Goal: Task Accomplishment & Management: Use online tool/utility

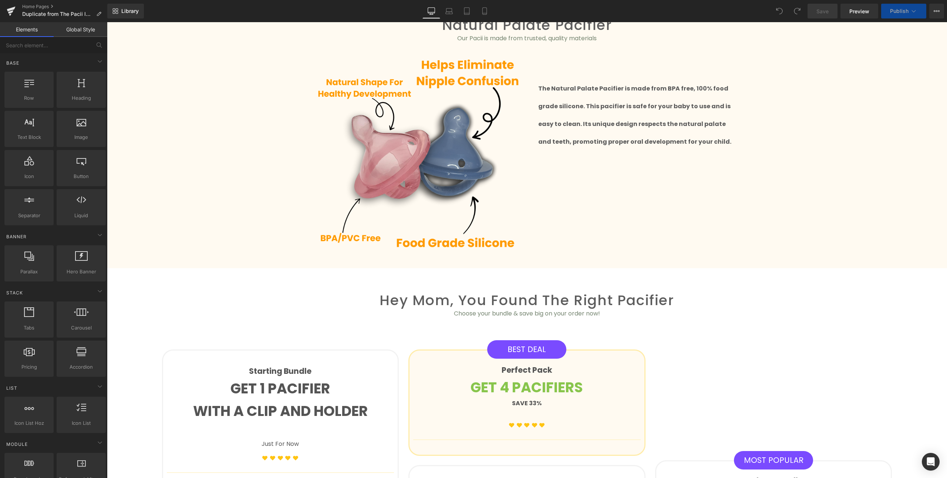
scroll to position [657, 0]
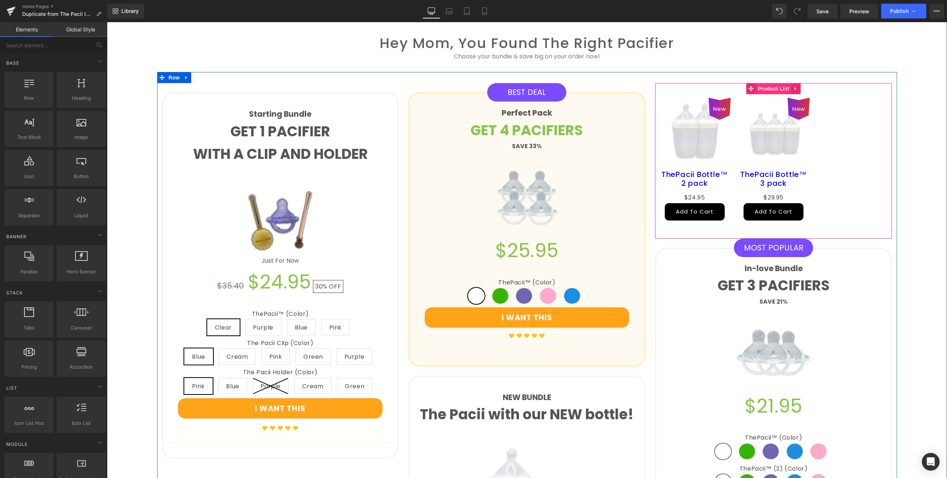
click at [770, 83] on span "Product List" at bounding box center [772, 88] width 35 height 11
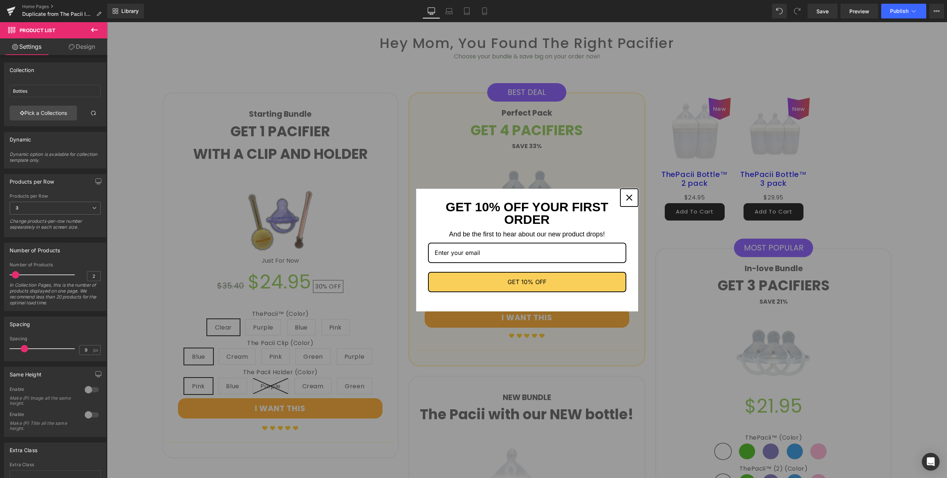
click at [629, 199] on icon "close icon" at bounding box center [629, 198] width 6 height 6
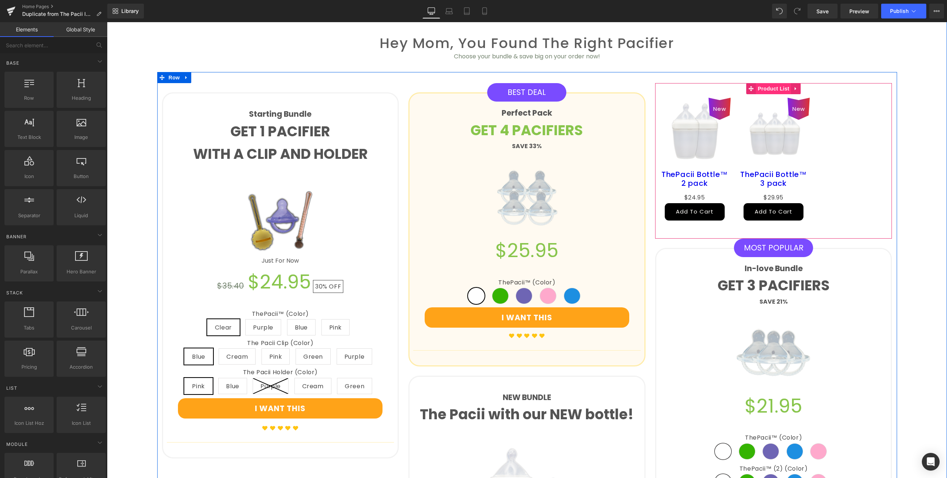
click at [765, 83] on span "Product List" at bounding box center [772, 88] width 35 height 11
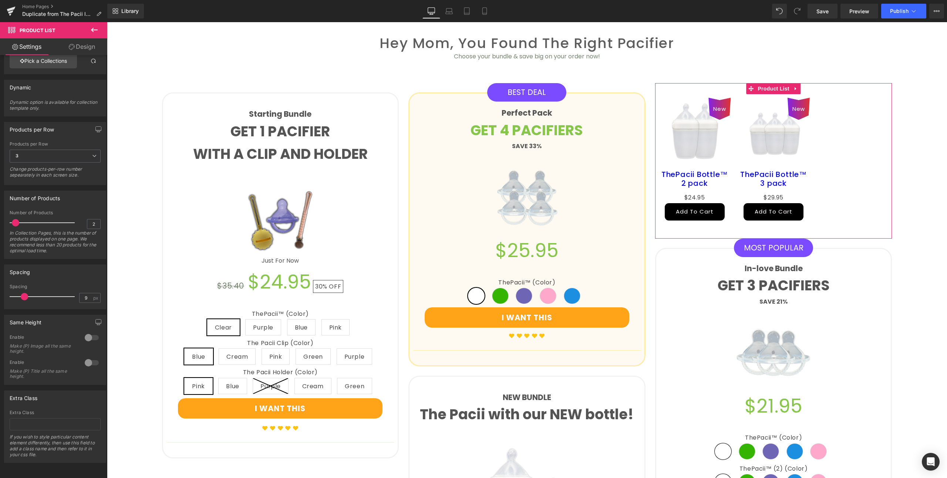
scroll to position [55, 0]
click at [88, 337] on div at bounding box center [92, 338] width 18 height 12
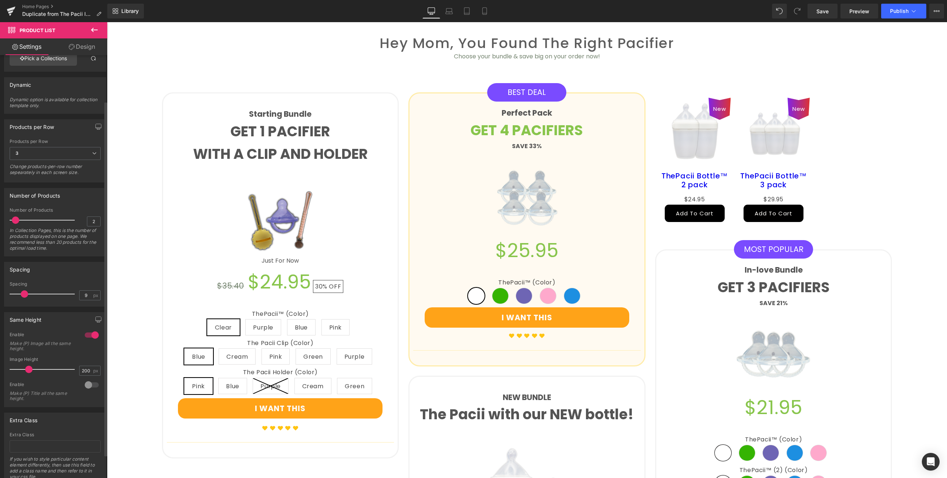
click at [88, 337] on div at bounding box center [92, 335] width 18 height 12
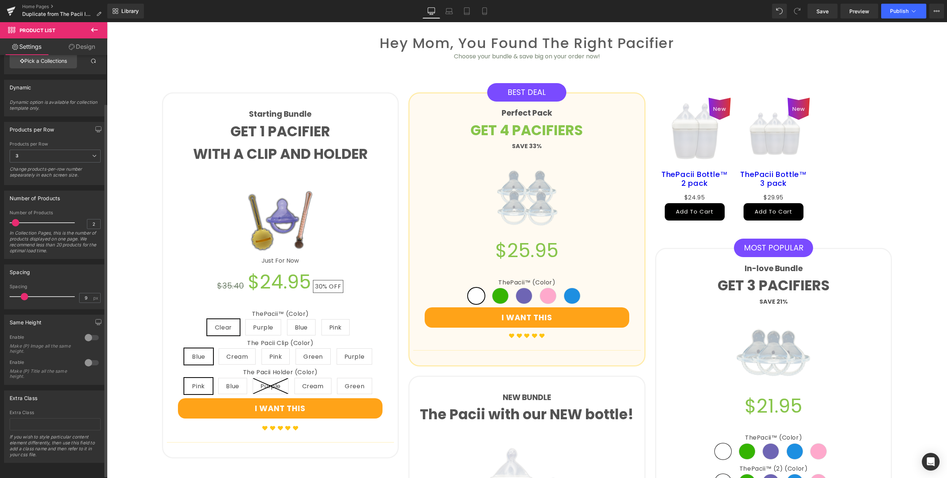
click at [87, 359] on div at bounding box center [92, 363] width 18 height 12
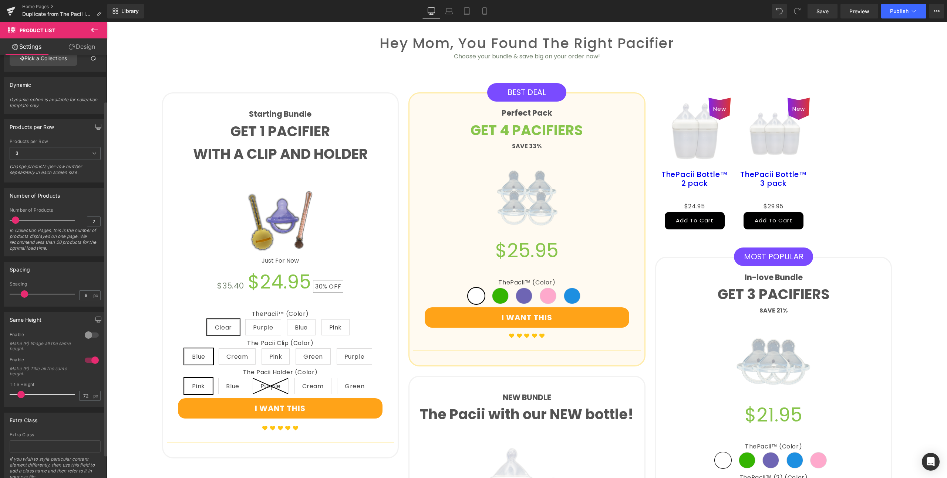
click at [87, 359] on div at bounding box center [92, 361] width 18 height 12
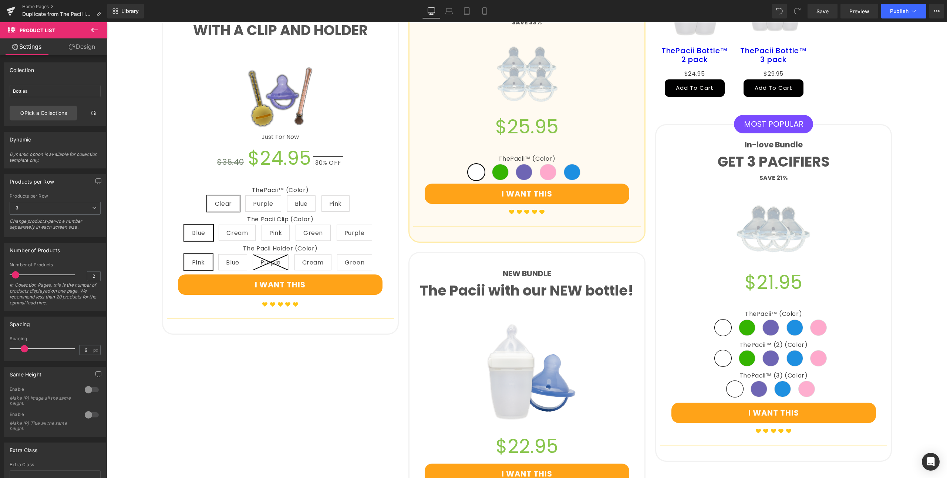
scroll to position [667, 0]
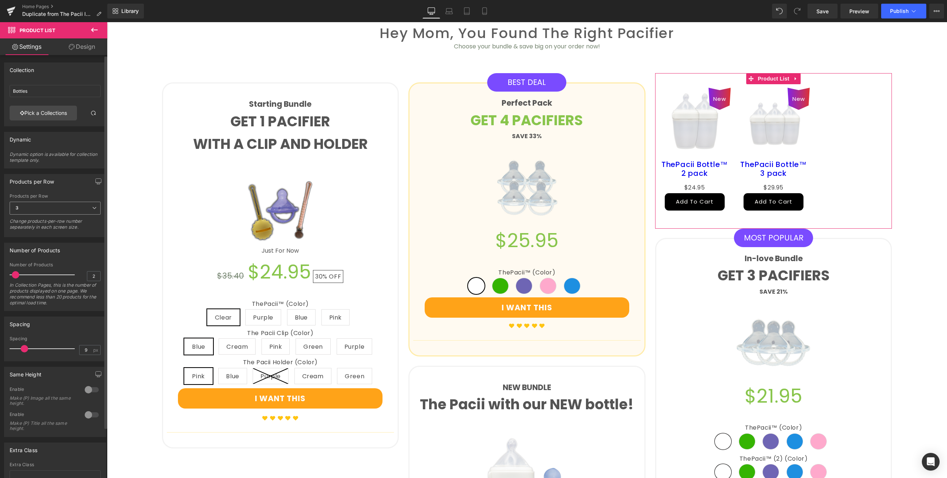
click at [61, 210] on span "3" at bounding box center [55, 208] width 91 height 13
click at [36, 231] on li "2" at bounding box center [54, 232] width 88 height 11
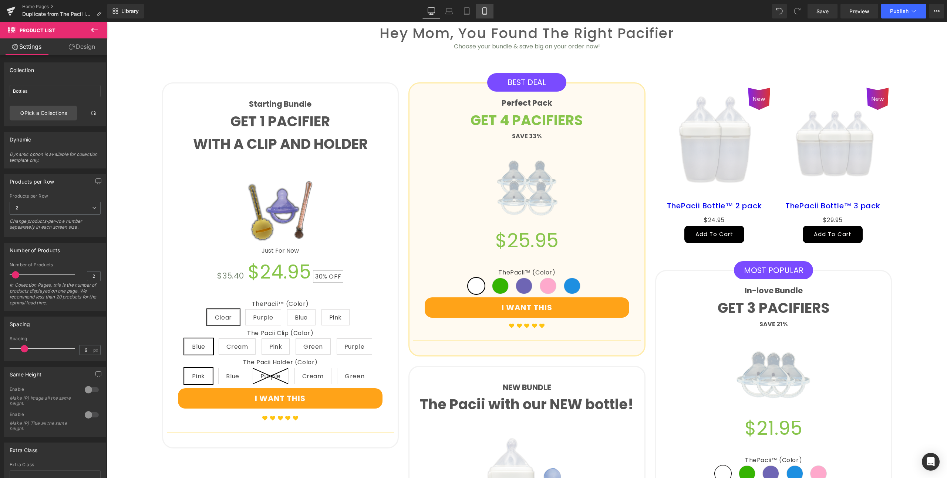
click at [483, 9] on icon at bounding box center [484, 11] width 4 height 7
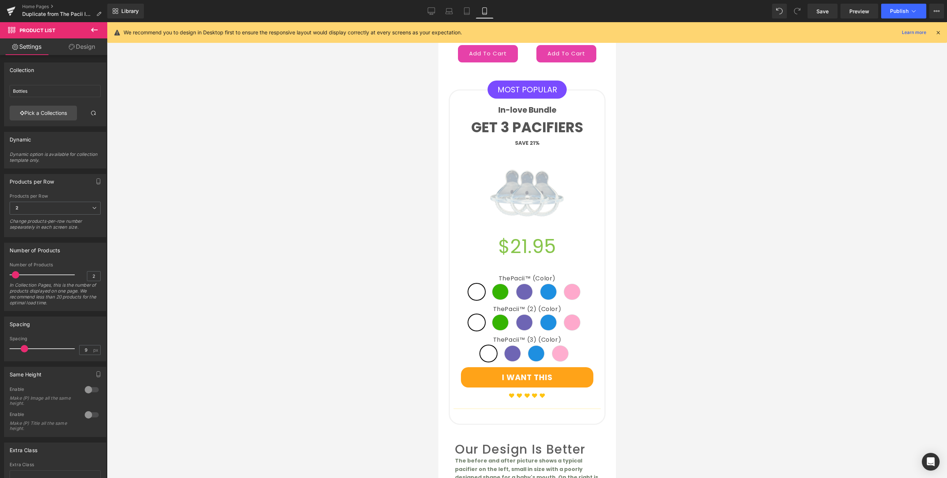
scroll to position [1700, 0]
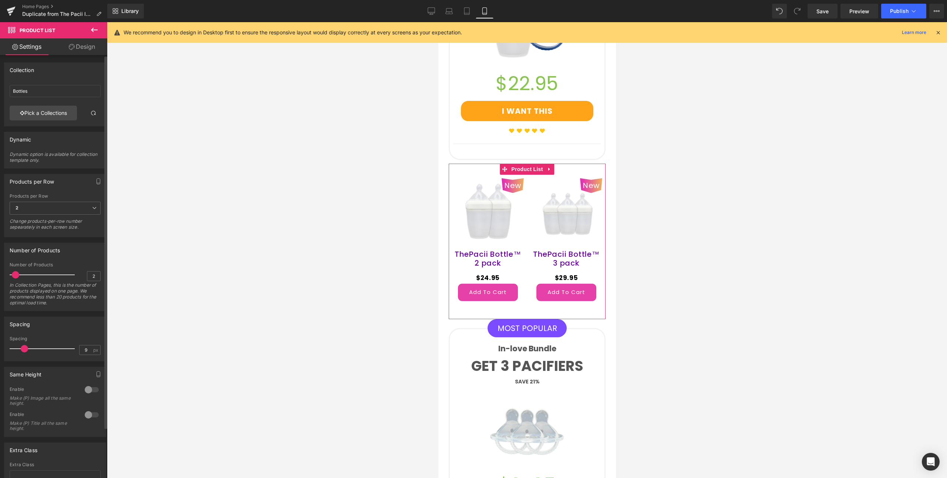
click at [15, 273] on span at bounding box center [15, 274] width 7 height 7
click at [49, 206] on span "2" at bounding box center [55, 208] width 91 height 13
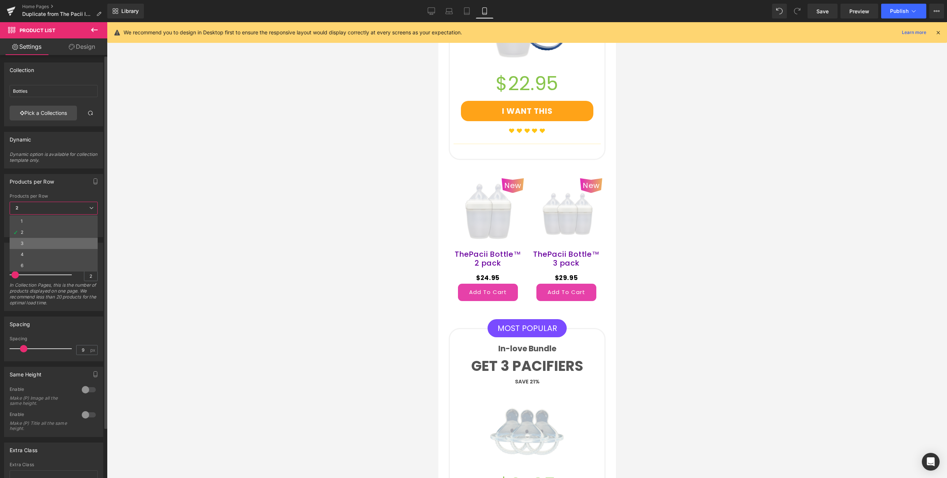
click at [28, 240] on li "3" at bounding box center [54, 243] width 88 height 11
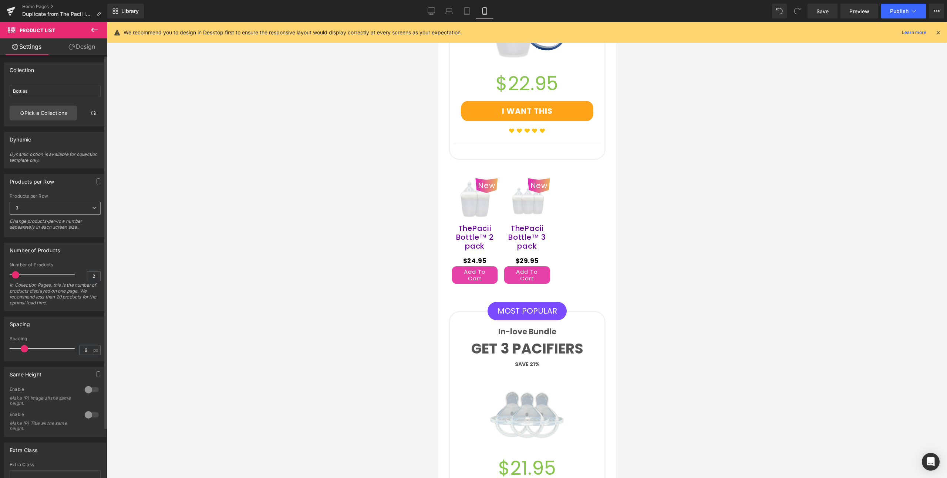
click at [42, 213] on span "3" at bounding box center [55, 208] width 91 height 13
click at [31, 232] on li "2" at bounding box center [54, 232] width 88 height 11
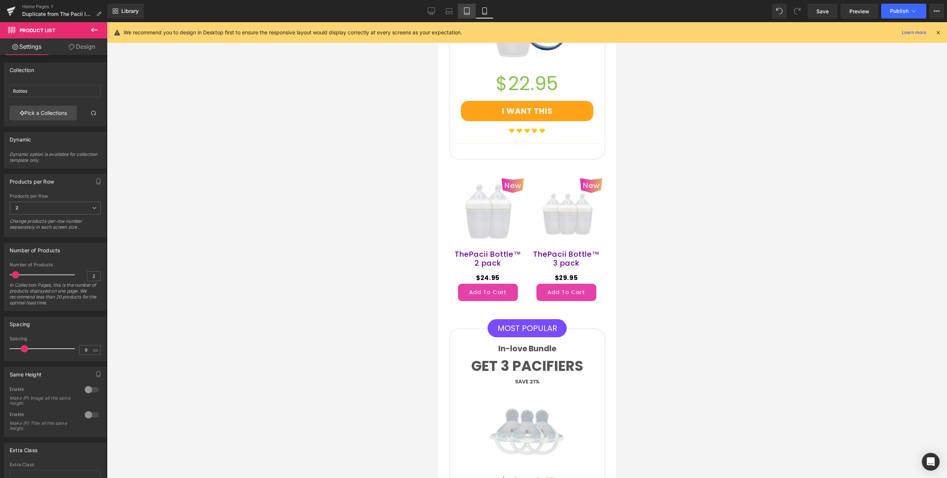
click at [467, 8] on icon at bounding box center [466, 11] width 5 height 7
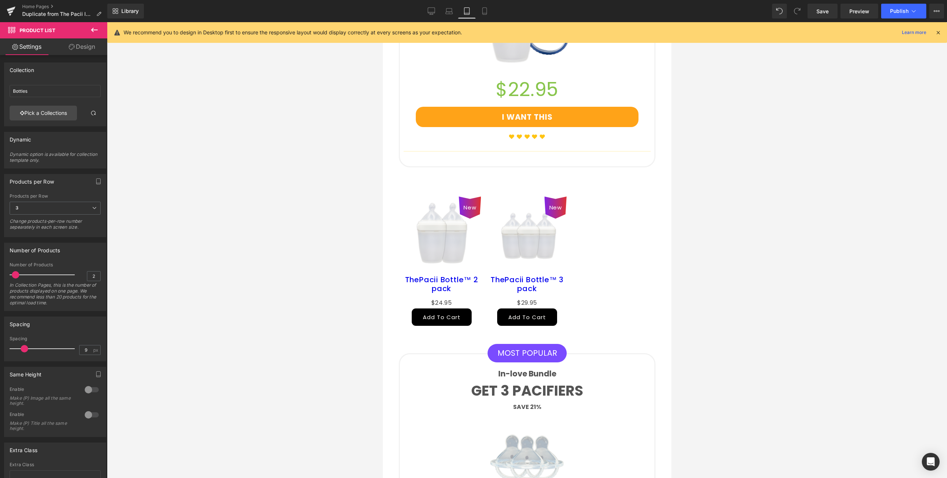
scroll to position [1542, 0]
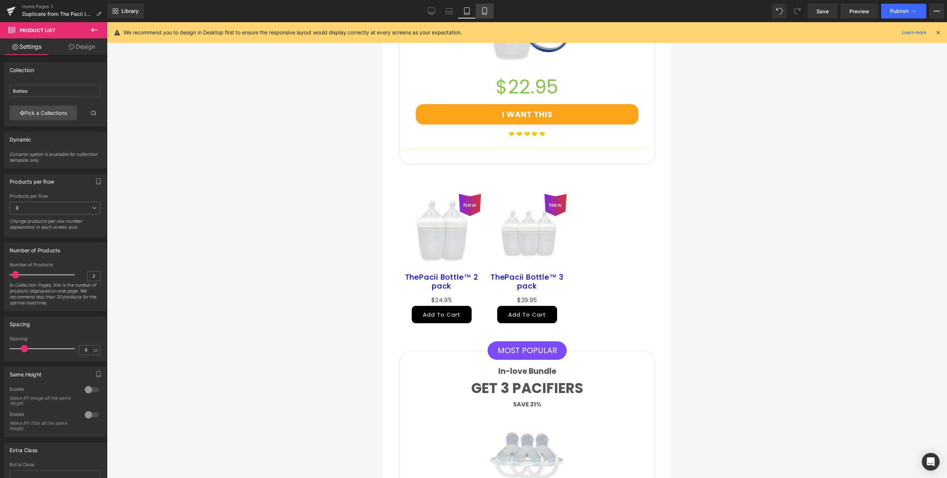
click at [484, 10] on icon at bounding box center [484, 10] width 7 height 7
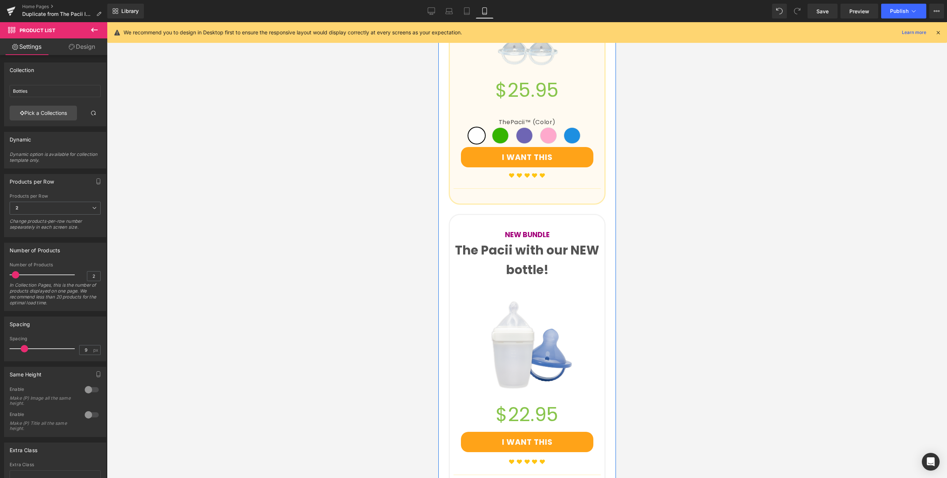
scroll to position [1517, 0]
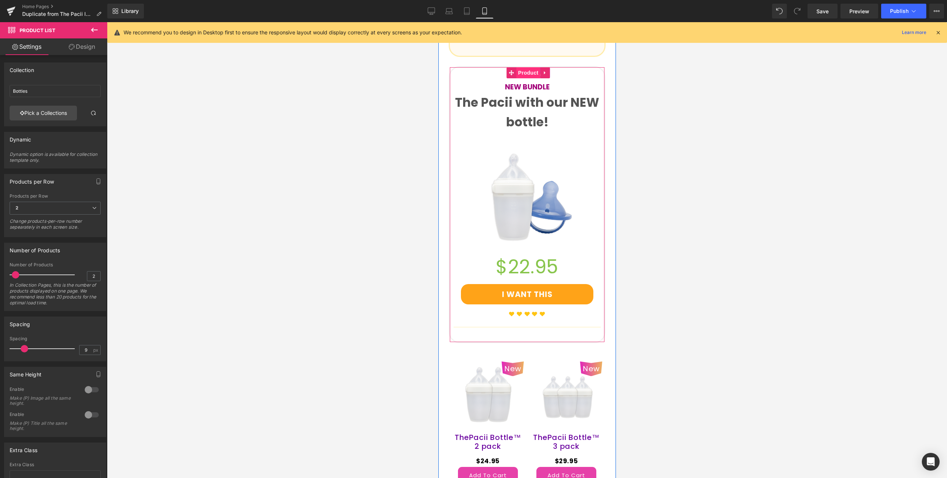
click at [523, 67] on span "Product" at bounding box center [528, 72] width 24 height 11
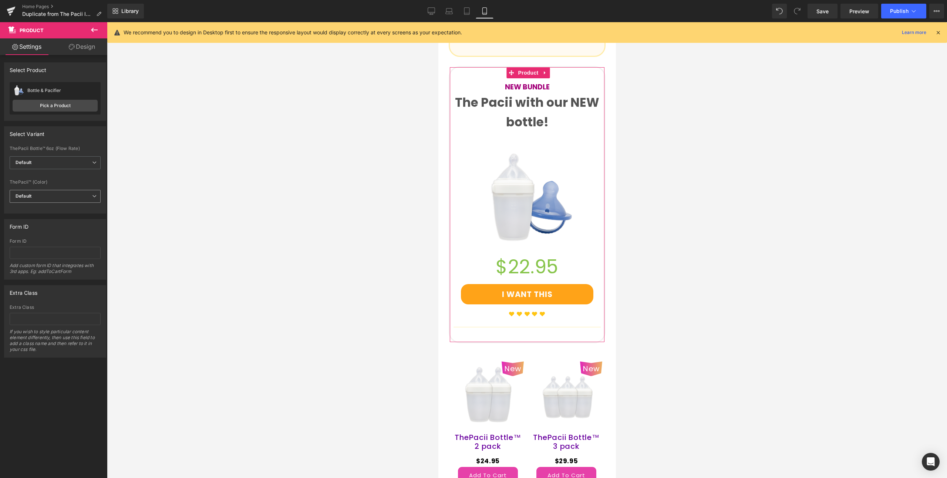
click at [45, 193] on span "Default" at bounding box center [55, 196] width 91 height 13
click at [61, 160] on span "Default" at bounding box center [54, 162] width 88 height 13
click at [60, 145] on div "Select Variant auto ThePacii Bottle™ 6oz (Flow Rate) Default Slow (0-4month) Fa…" at bounding box center [55, 169] width 102 height 87
click at [66, 162] on span "Default" at bounding box center [55, 162] width 91 height 13
click at [60, 186] on li "Slow (0-4month)" at bounding box center [54, 187] width 88 height 11
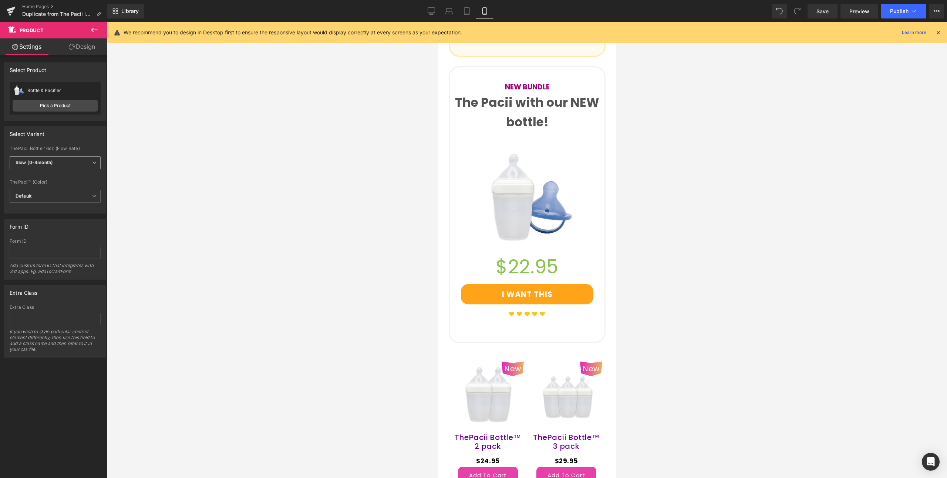
click at [55, 161] on span "Slow (0-4month)" at bounding box center [55, 162] width 91 height 13
click at [53, 171] on li "Default" at bounding box center [54, 175] width 88 height 11
click at [54, 148] on label "ThePacii Bottle™ 6oz (Flow Rate)" at bounding box center [55, 149] width 91 height 7
click at [75, 44] on link "Design" at bounding box center [82, 46] width 54 height 17
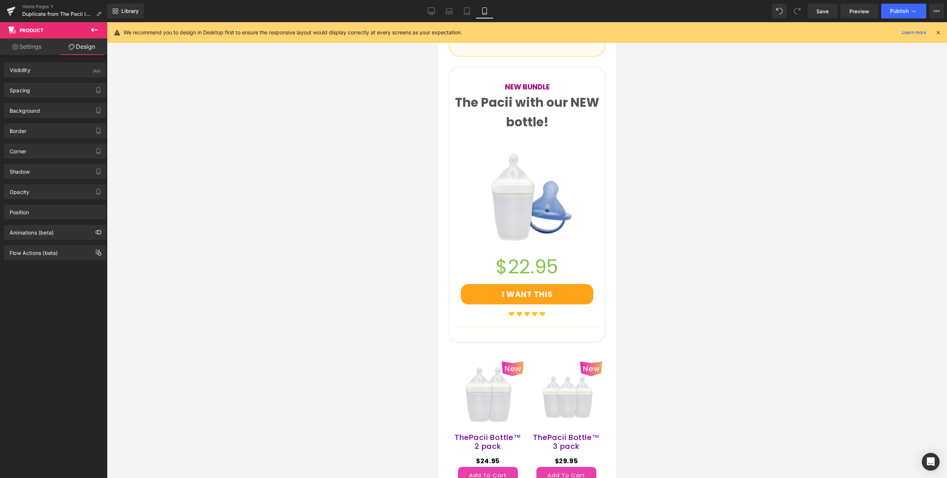
click at [30, 48] on link "Settings" at bounding box center [27, 46] width 54 height 17
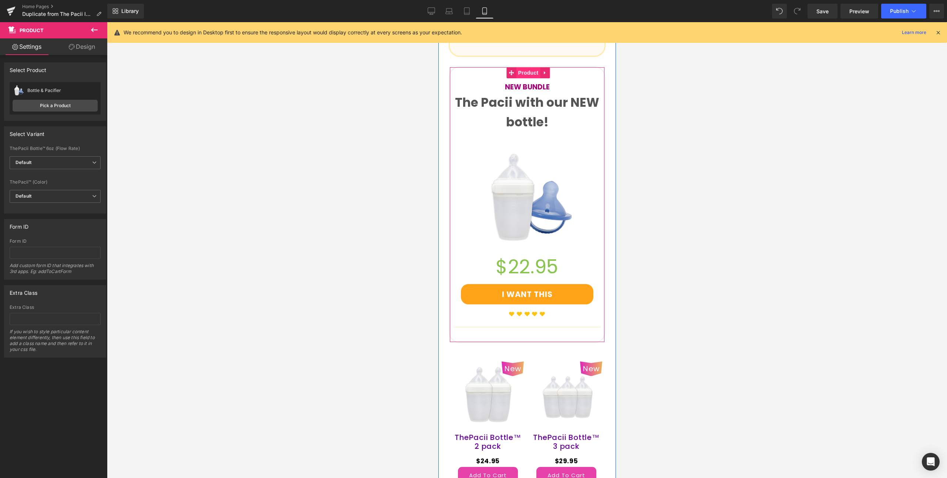
click at [522, 67] on span "Product" at bounding box center [528, 72] width 24 height 11
click at [81, 49] on link "Design" at bounding box center [82, 46] width 54 height 17
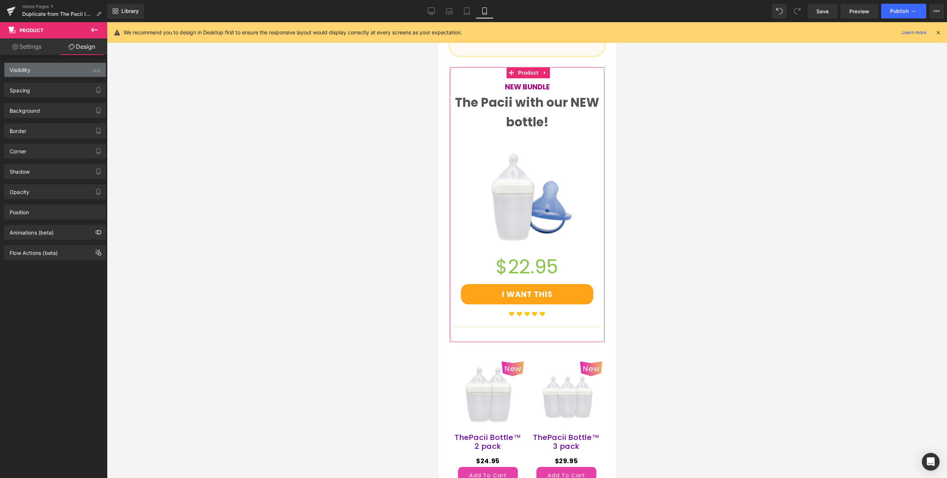
click at [61, 70] on div "Visibility (All)" at bounding box center [54, 70] width 101 height 14
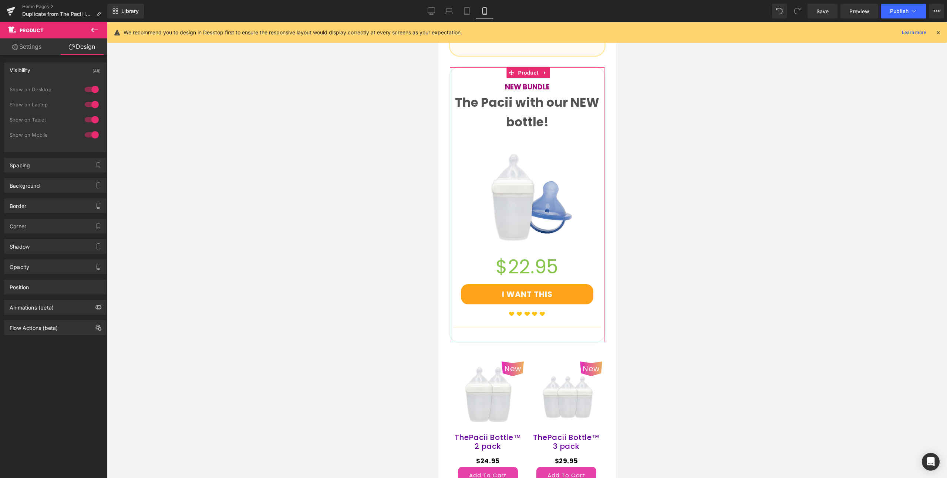
click at [61, 70] on div "Visibility (All)" at bounding box center [54, 70] width 101 height 14
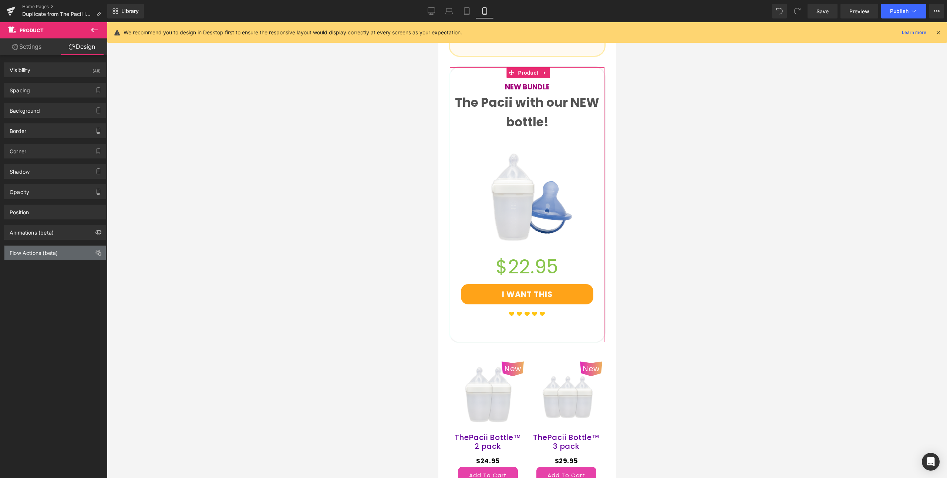
click at [55, 254] on div "Flow Actions (beta)" at bounding box center [34, 251] width 48 height 10
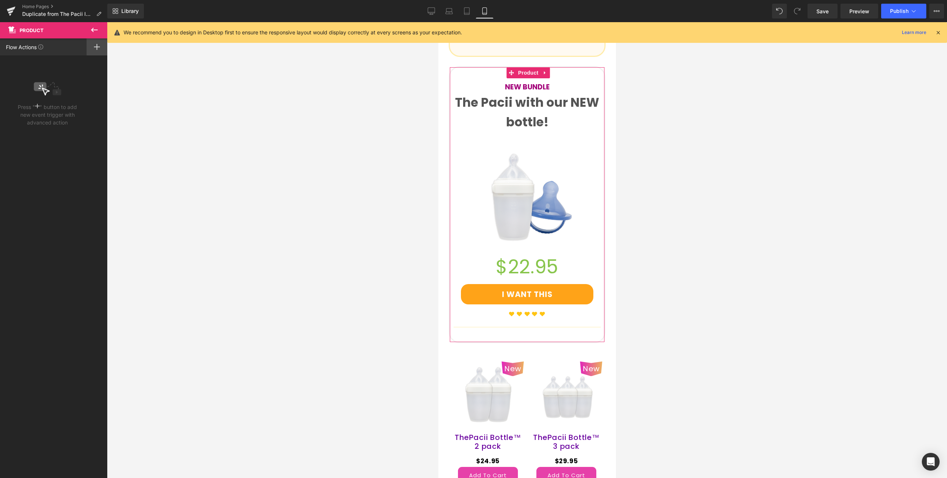
click at [99, 48] on div at bounding box center [97, 46] width 21 height 17
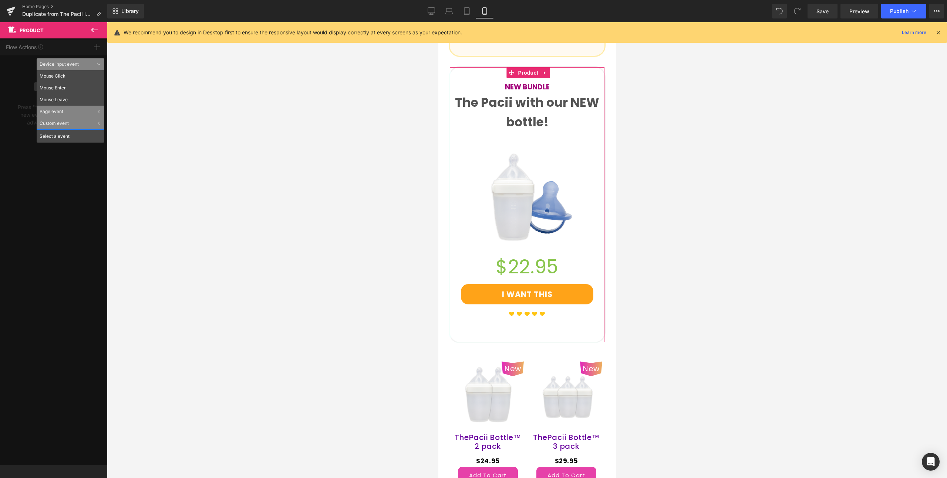
click at [26, 128] on div "Flow Actions Click "+" to add an event to trigger action affect on other elemen…" at bounding box center [53, 251] width 107 height 427
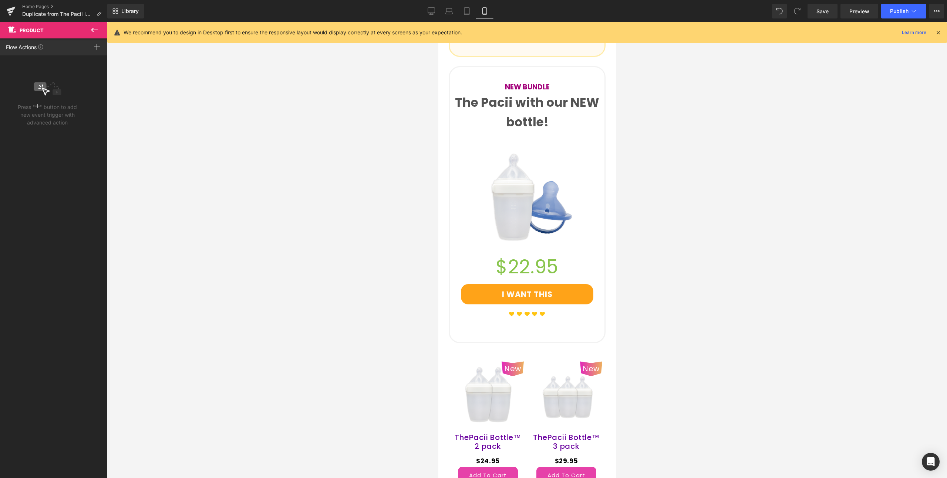
click at [93, 29] on icon at bounding box center [94, 30] width 9 height 9
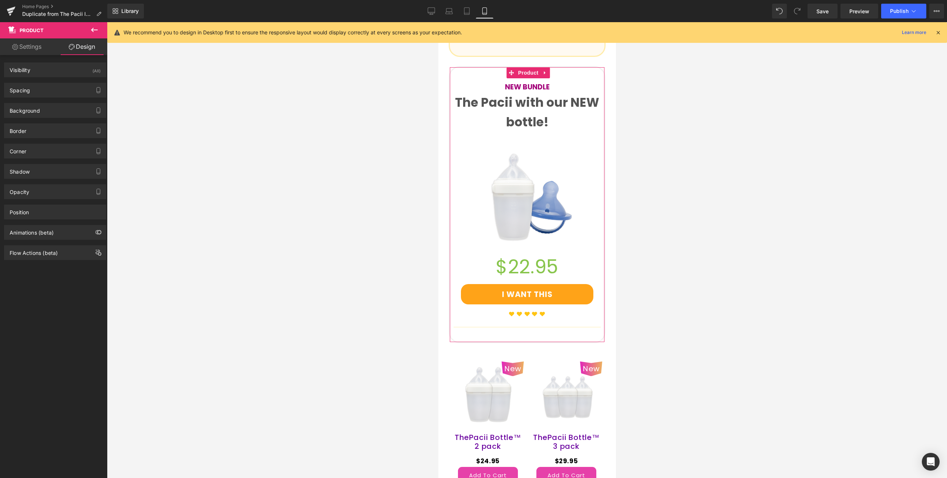
click at [41, 52] on link "Settings" at bounding box center [27, 46] width 54 height 17
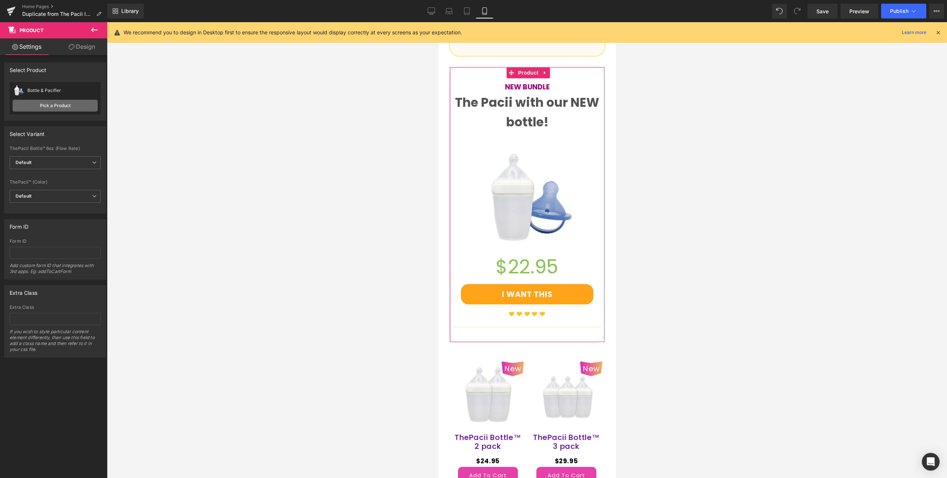
click at [69, 104] on link "Pick a Product" at bounding box center [55, 106] width 85 height 12
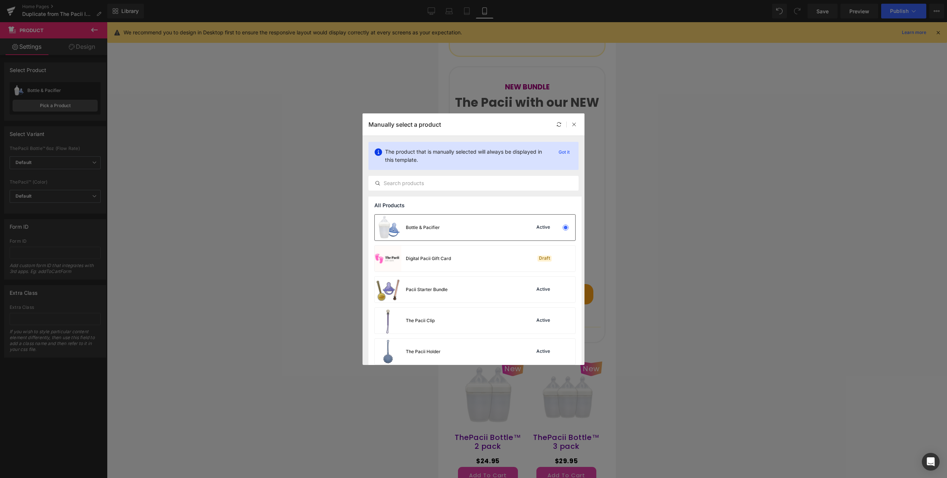
click at [475, 228] on div "Bottle & Pacifier Active" at bounding box center [475, 228] width 200 height 26
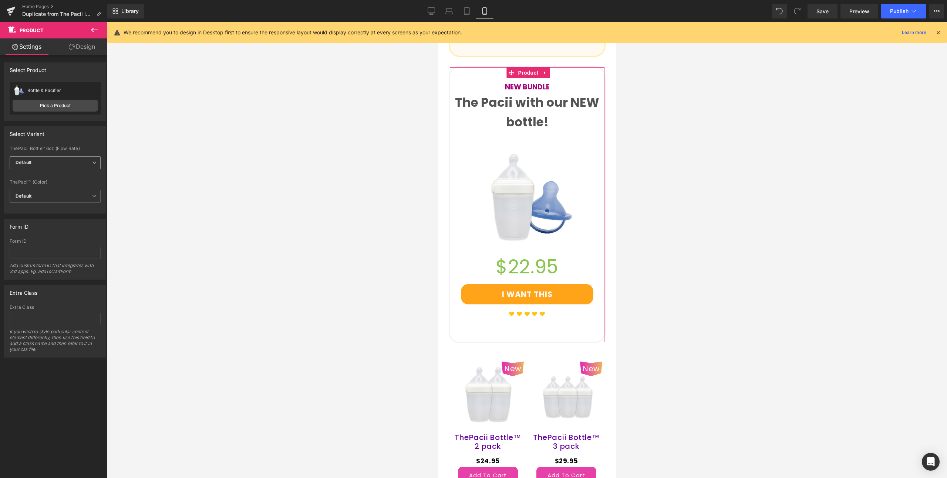
click at [50, 160] on span "Default" at bounding box center [55, 162] width 91 height 13
click at [58, 145] on div "Select Variant auto ThePacii Bottle™ 6oz (Flow Rate) Default Slow (0-4month) Fa…" at bounding box center [55, 169] width 102 height 87
click at [57, 195] on span "Default" at bounding box center [55, 196] width 91 height 13
click at [56, 182] on label "ThePacii™ (Color)" at bounding box center [54, 183] width 88 height 7
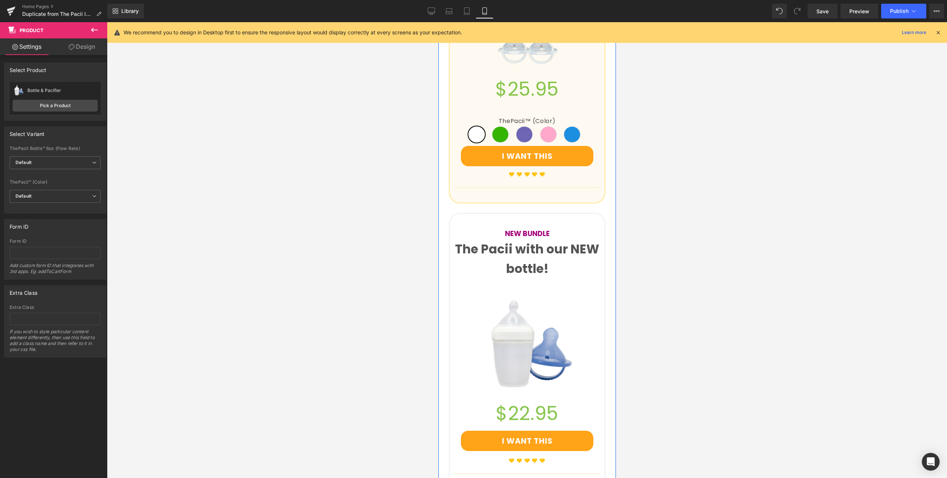
scroll to position [1455, 0]
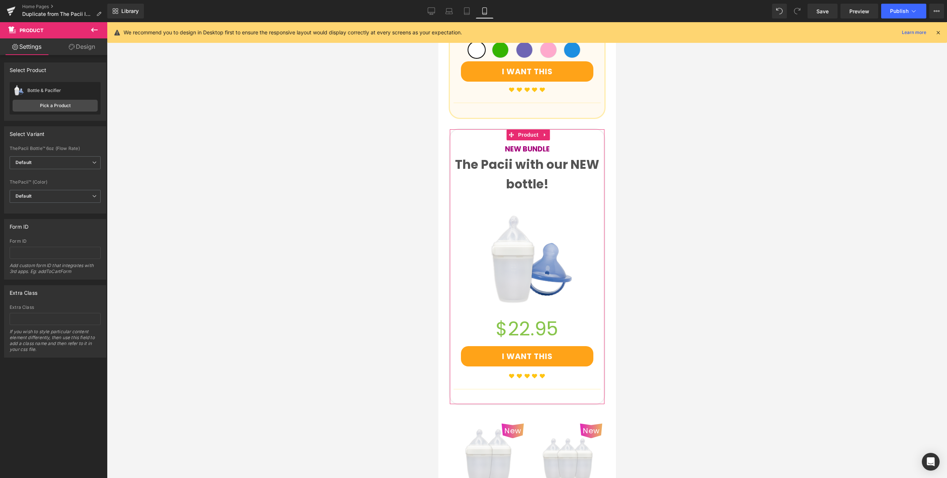
click at [79, 44] on link "Design" at bounding box center [82, 46] width 54 height 17
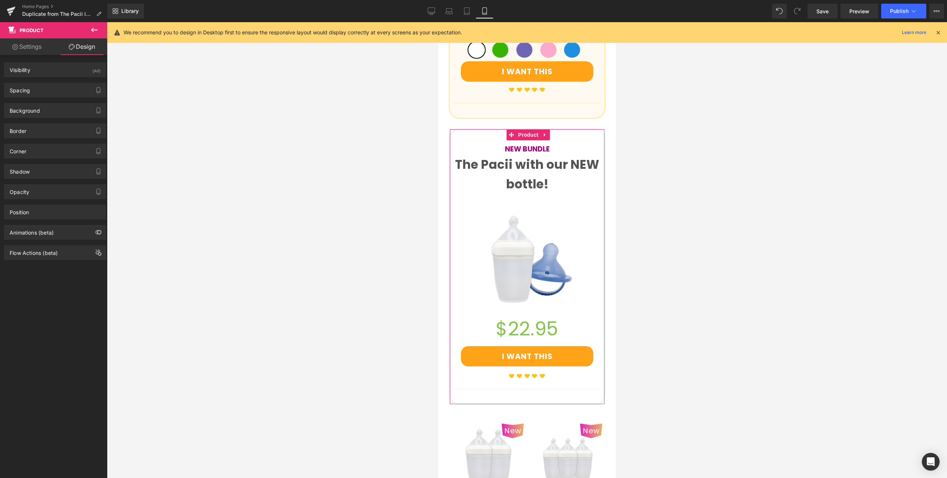
click at [37, 50] on link "Settings" at bounding box center [27, 46] width 54 height 17
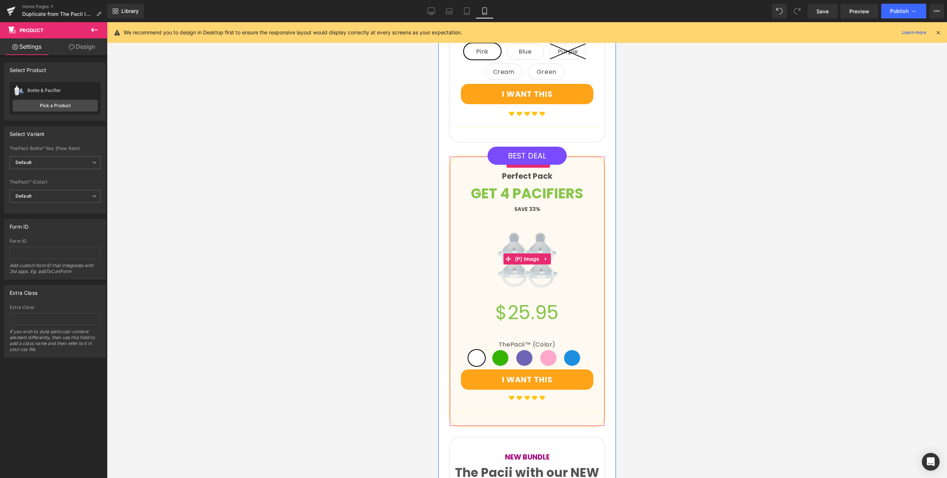
scroll to position [1247, 0]
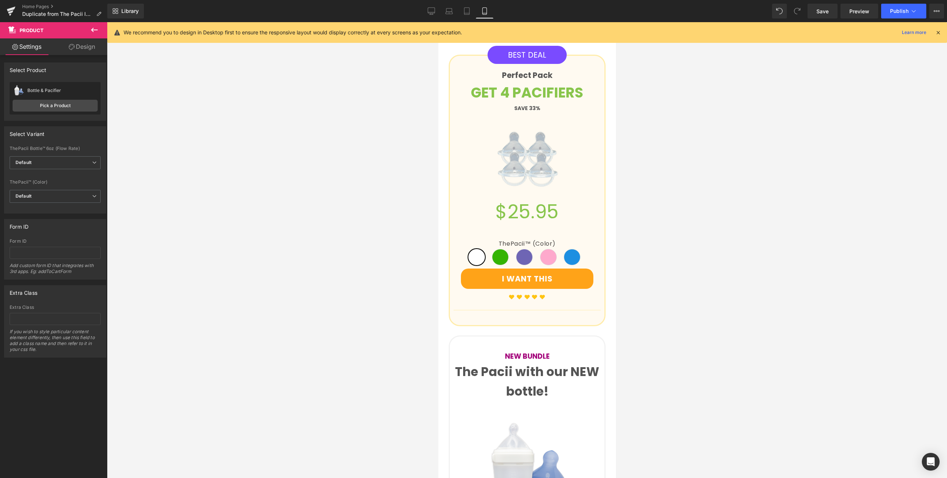
click at [95, 27] on icon at bounding box center [94, 30] width 9 height 9
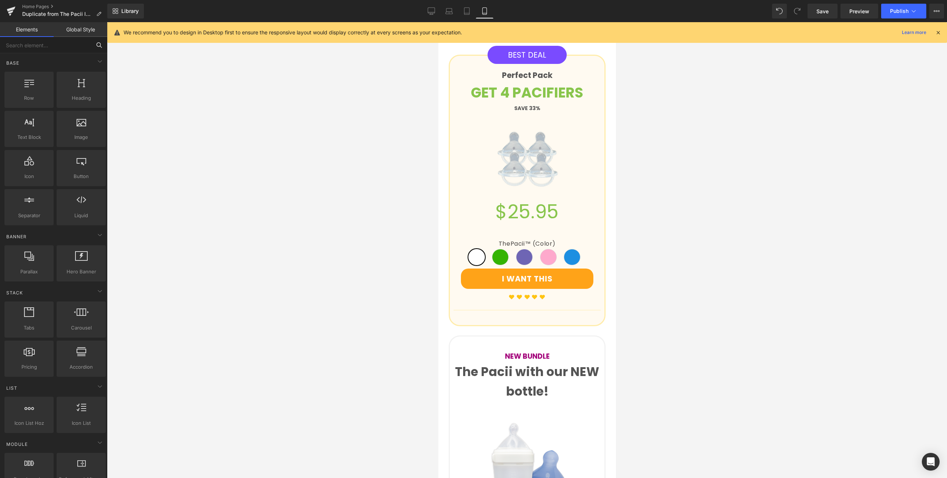
click at [35, 44] on input "text" at bounding box center [45, 45] width 91 height 16
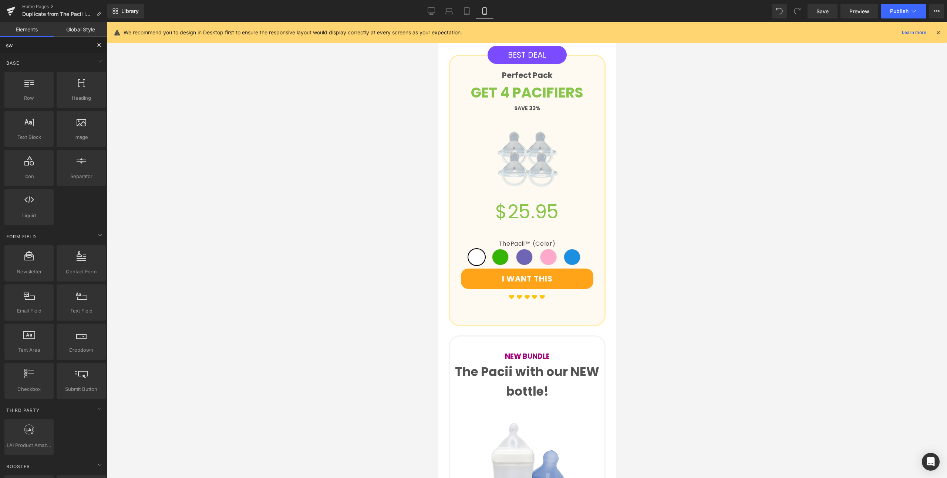
type input "swa"
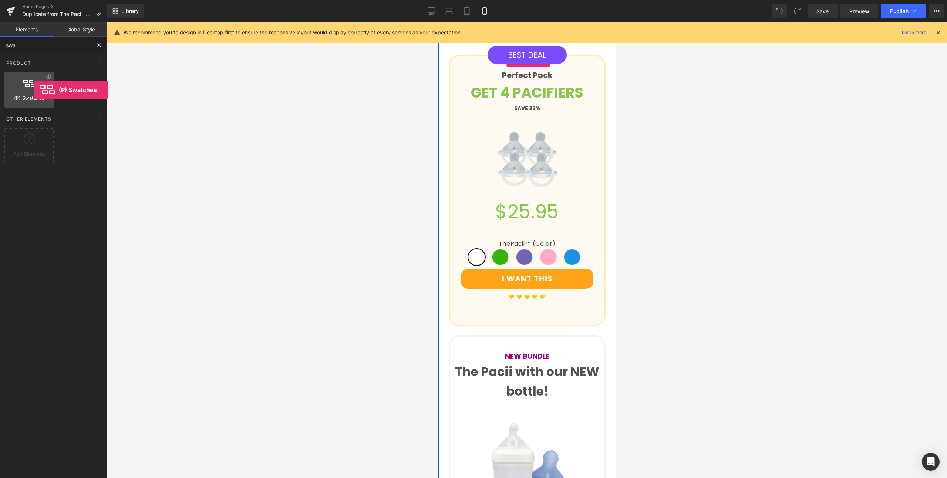
drag, startPoint x: 36, startPoint y: 88, endPoint x: 31, endPoint y: 90, distance: 5.1
click at [34, 90] on div at bounding box center [29, 86] width 45 height 17
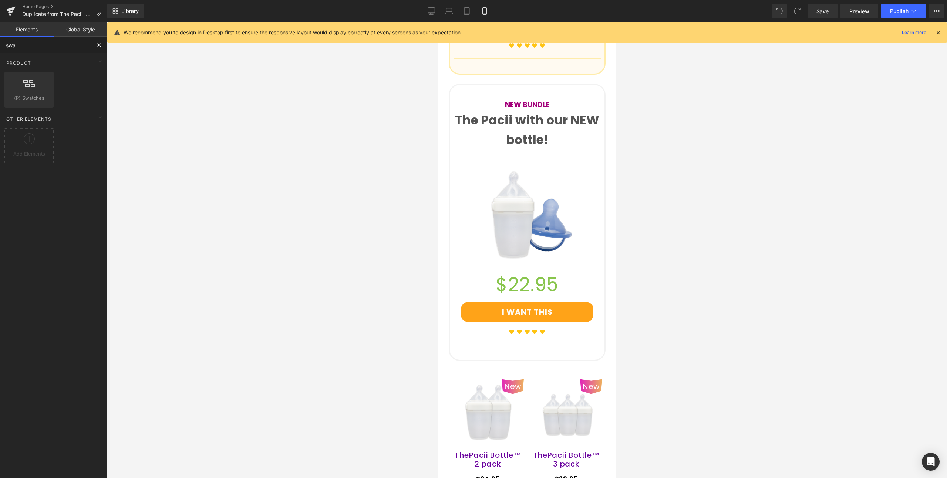
scroll to position [1502, 0]
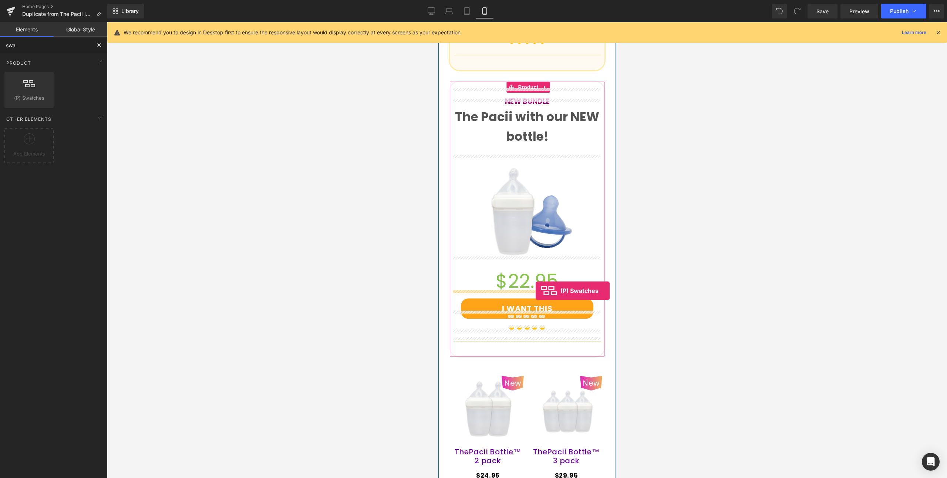
drag, startPoint x: 461, startPoint y: 108, endPoint x: 535, endPoint y: 290, distance: 196.5
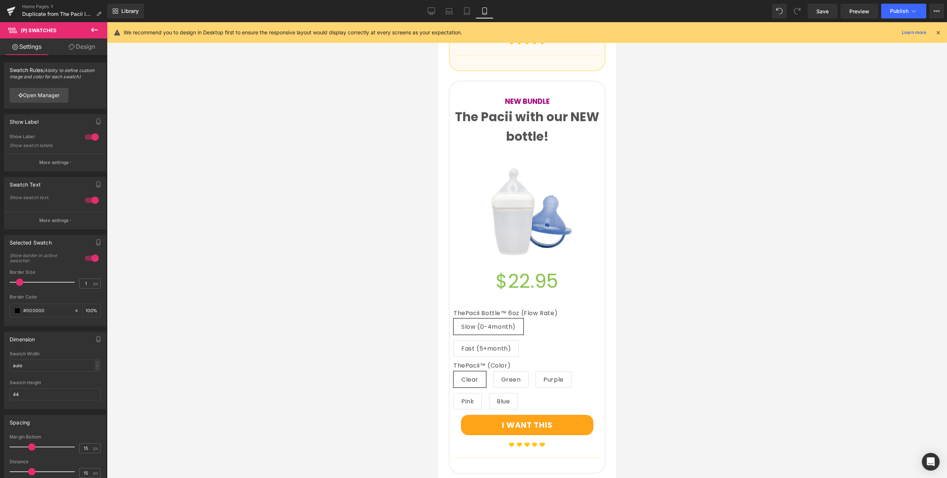
scroll to position [1353, 0]
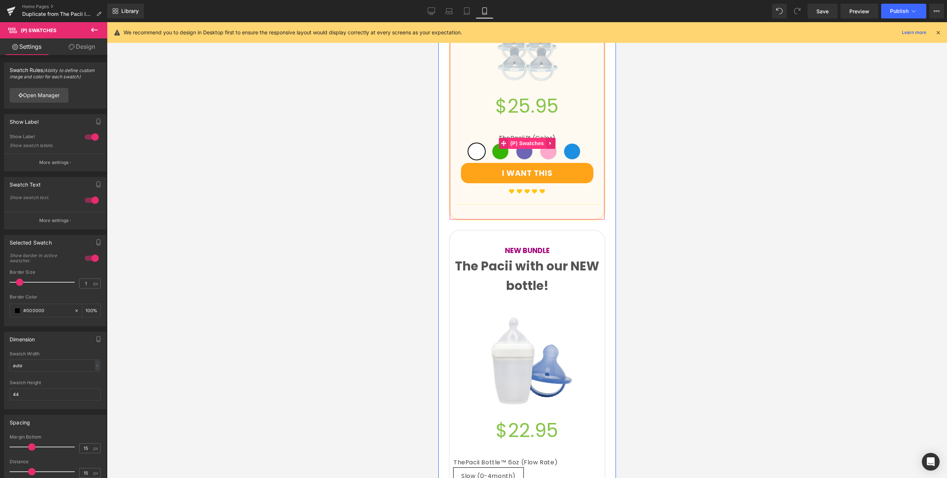
click at [527, 138] on span "(P) Swatches" at bounding box center [526, 143] width 37 height 11
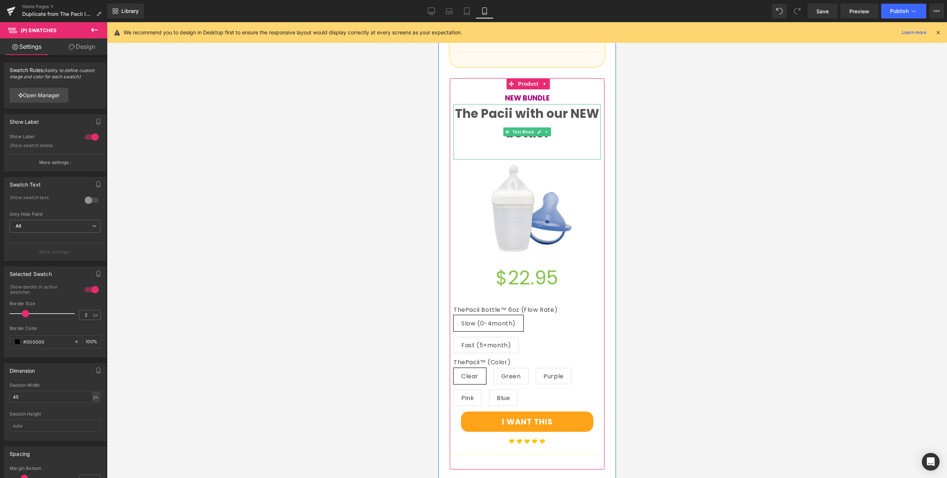
scroll to position [1507, 0]
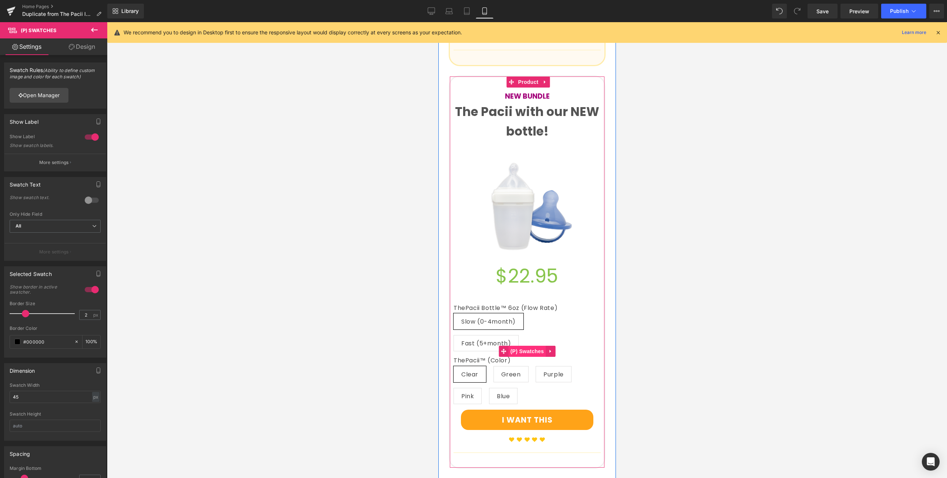
click at [523, 346] on span "(P) Swatches" at bounding box center [526, 351] width 37 height 11
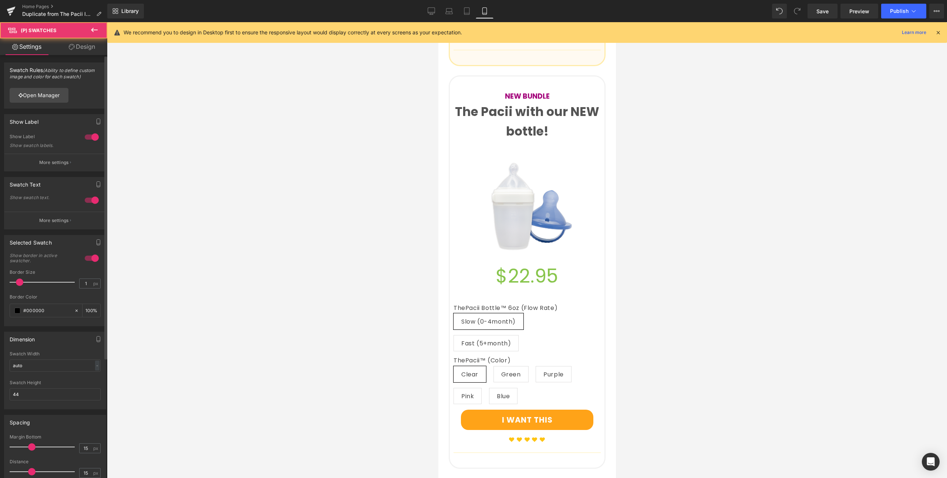
click at [92, 201] on div at bounding box center [92, 200] width 18 height 12
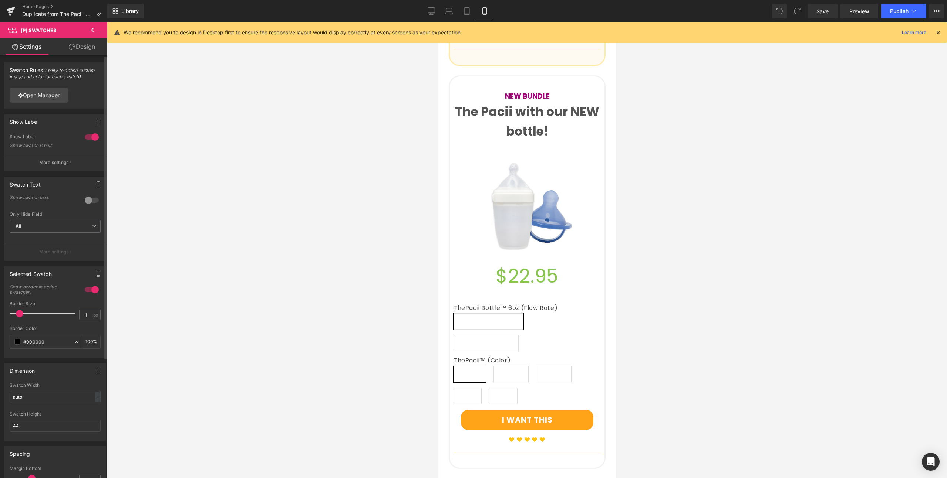
click at [92, 201] on div at bounding box center [92, 200] width 18 height 12
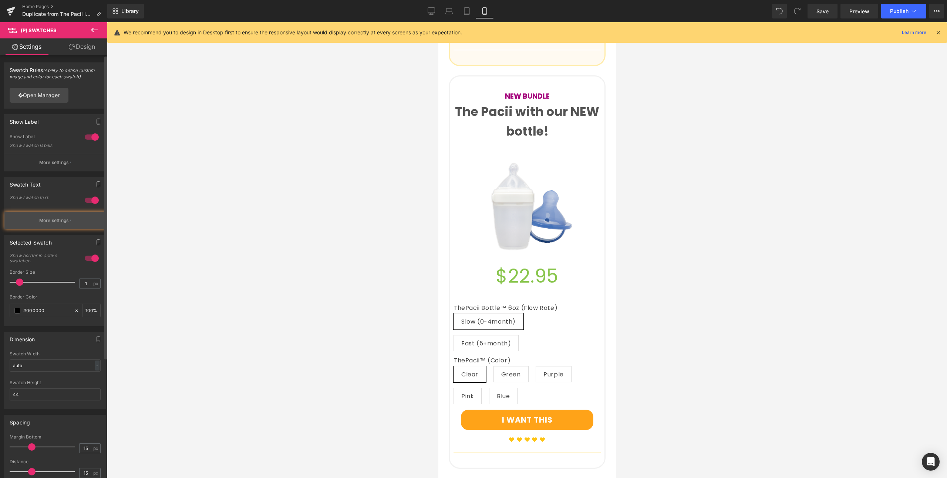
click at [76, 219] on button "More settings" at bounding box center [54, 220] width 101 height 17
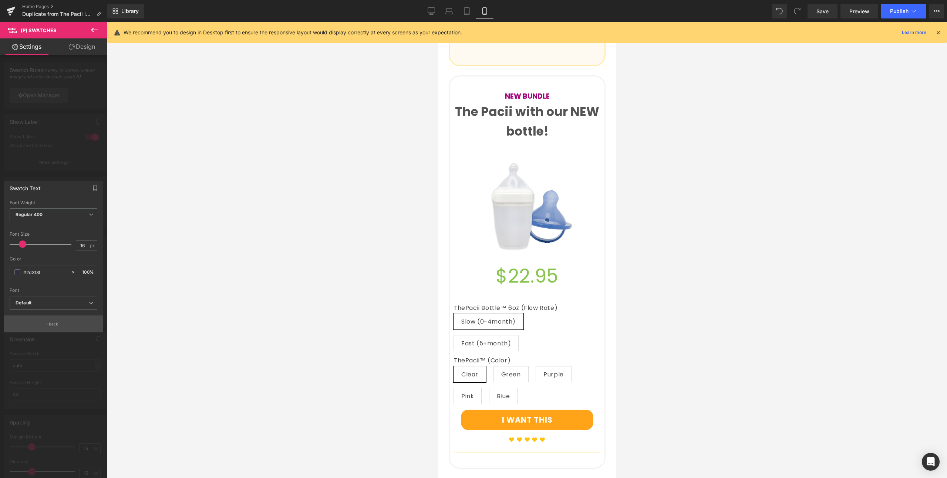
click at [55, 319] on button "Back" at bounding box center [53, 324] width 99 height 17
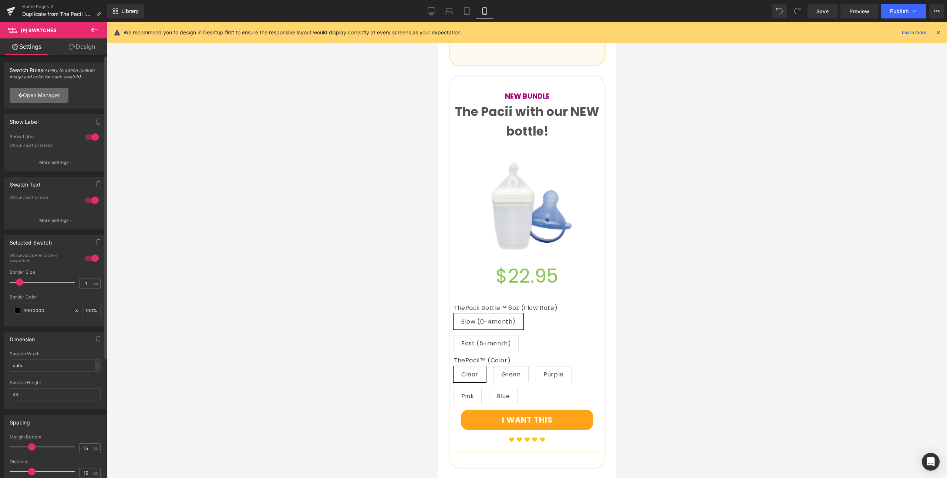
click at [40, 98] on link "Open Manager" at bounding box center [39, 95] width 59 height 15
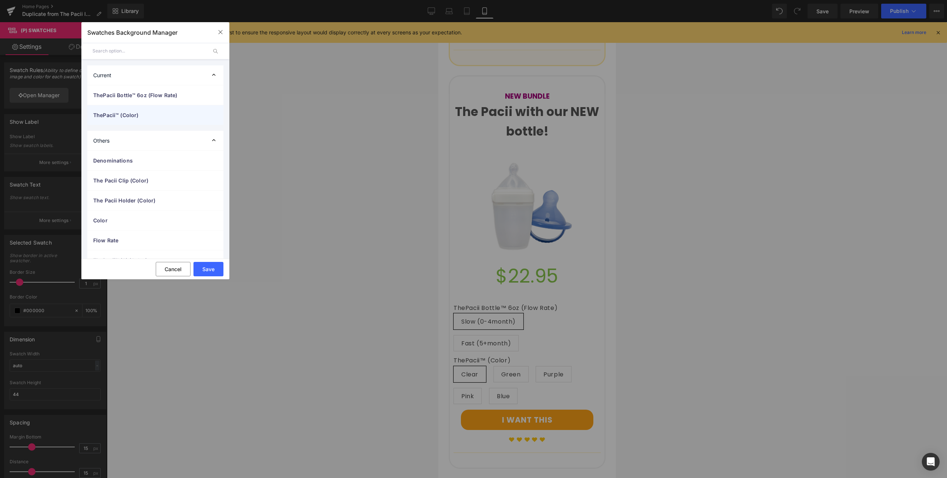
click at [149, 116] on span "ThePacii™ (Color)" at bounding box center [147, 115] width 109 height 8
click at [203, 133] on div at bounding box center [209, 134] width 18 height 14
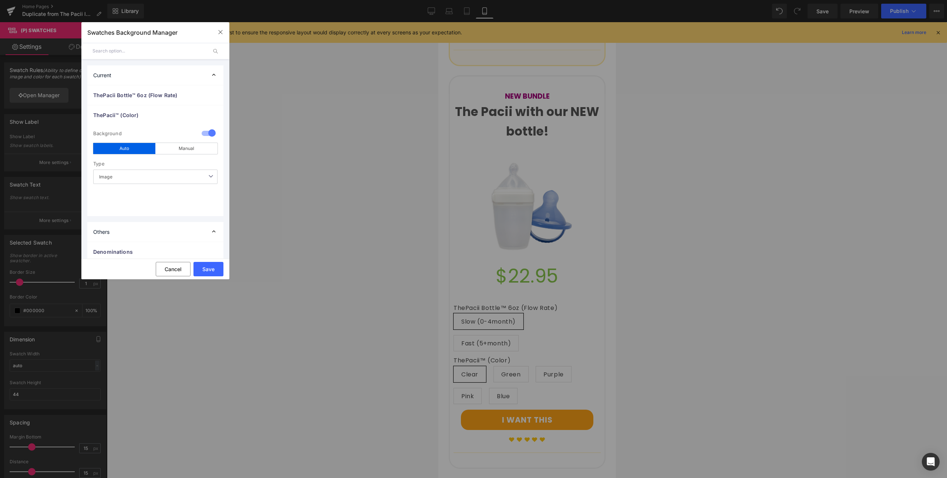
click at [163, 180] on span "Image" at bounding box center [155, 177] width 124 height 14
click at [116, 201] on li "Color" at bounding box center [155, 204] width 124 height 11
click at [173, 149] on div "Manual" at bounding box center [186, 148] width 62 height 11
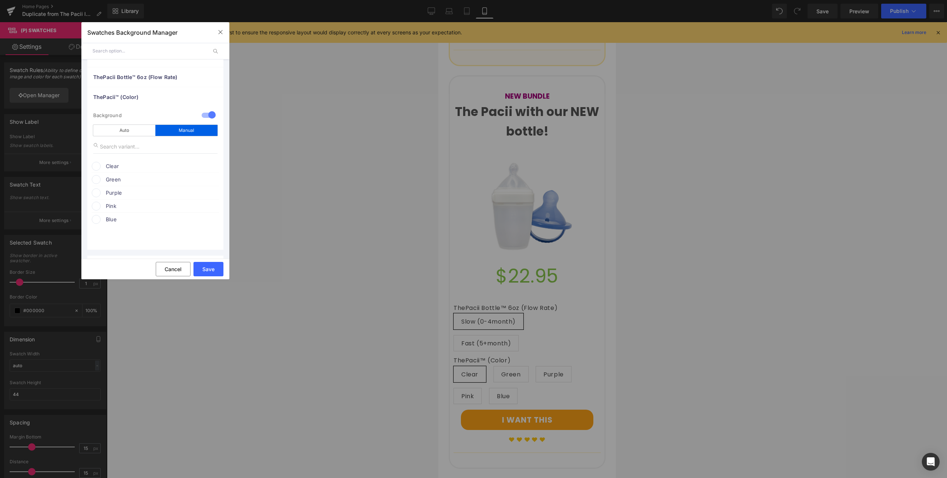
scroll to position [46, 0]
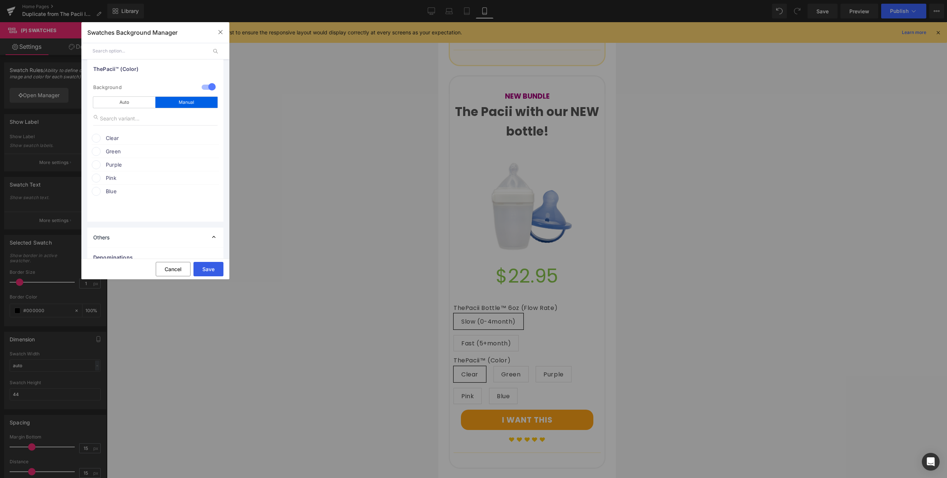
click at [206, 266] on button "Save" at bounding box center [208, 269] width 30 height 14
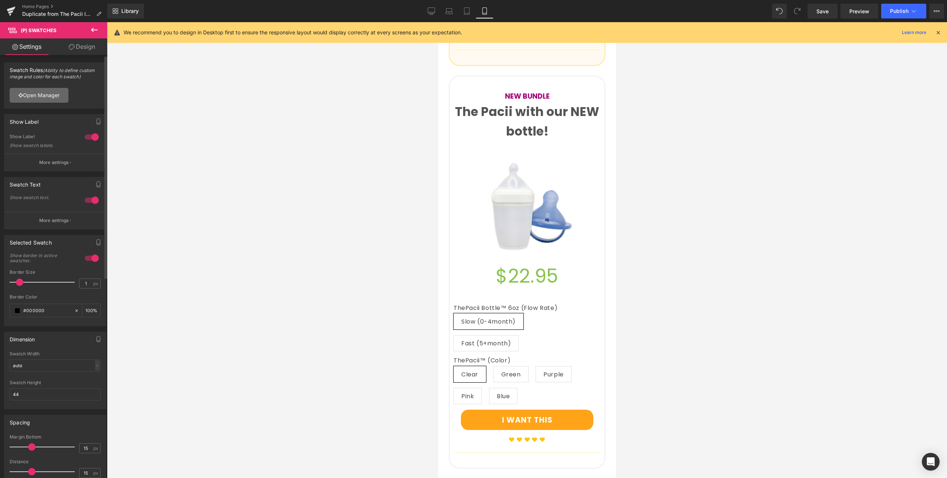
click at [57, 92] on link "Open Manager" at bounding box center [39, 95] width 59 height 15
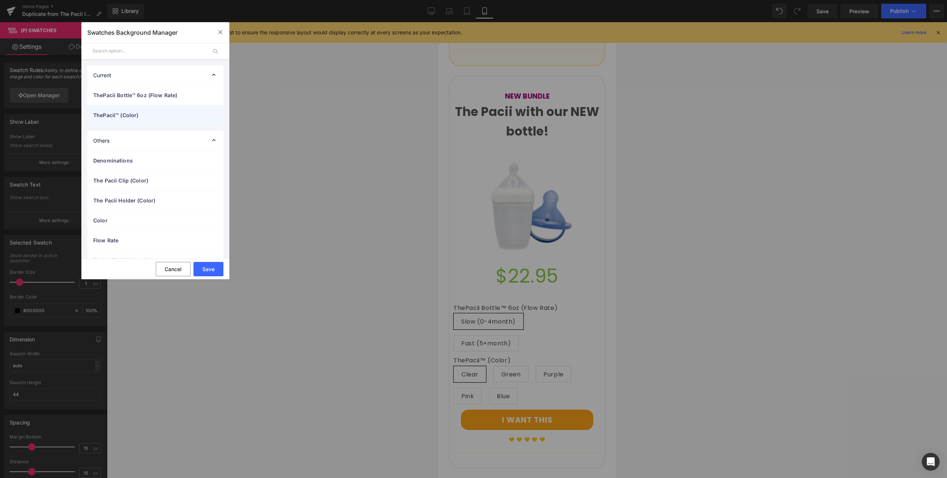
click at [132, 111] on div "ThePacii™ (Color)" at bounding box center [155, 115] width 136 height 20
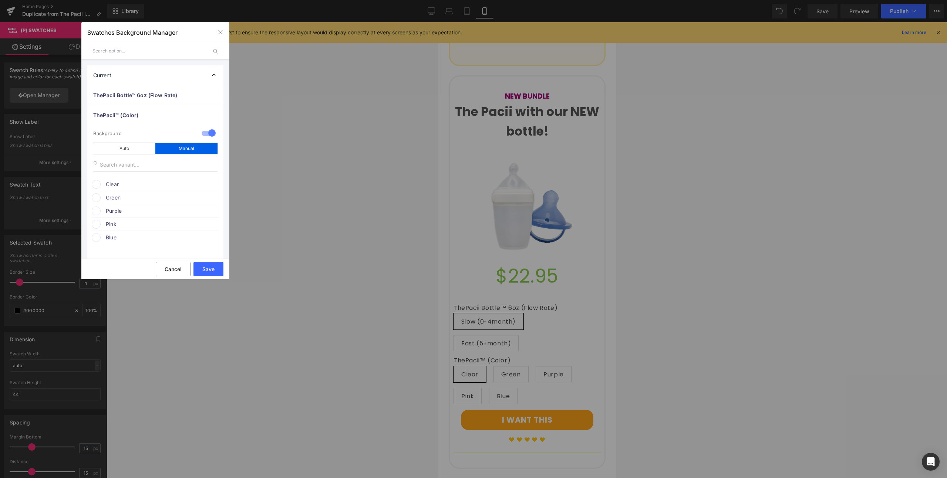
click at [107, 183] on span "Clear" at bounding box center [162, 184] width 112 height 9
drag, startPoint x: 208, startPoint y: 240, endPoint x: 209, endPoint y: 256, distance: 16.3
click at [207, 244] on div at bounding box center [155, 248] width 115 height 37
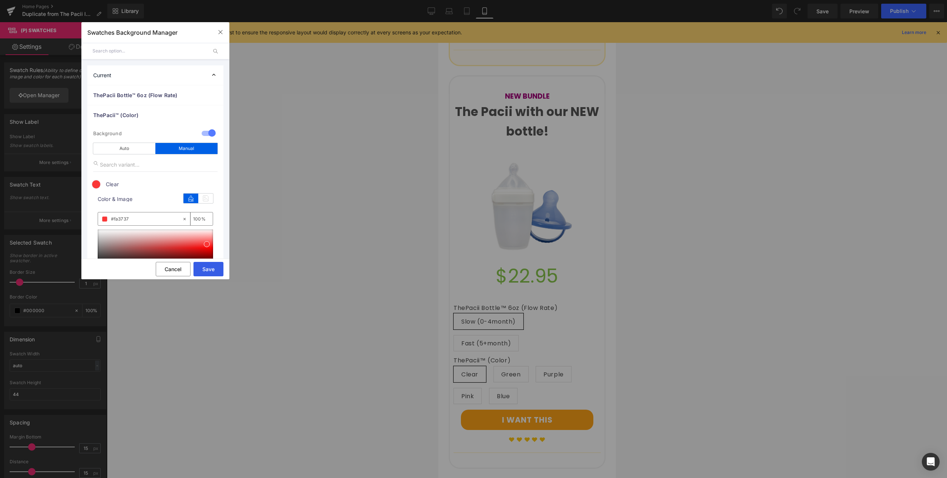
click at [209, 272] on button "Save" at bounding box center [208, 269] width 30 height 14
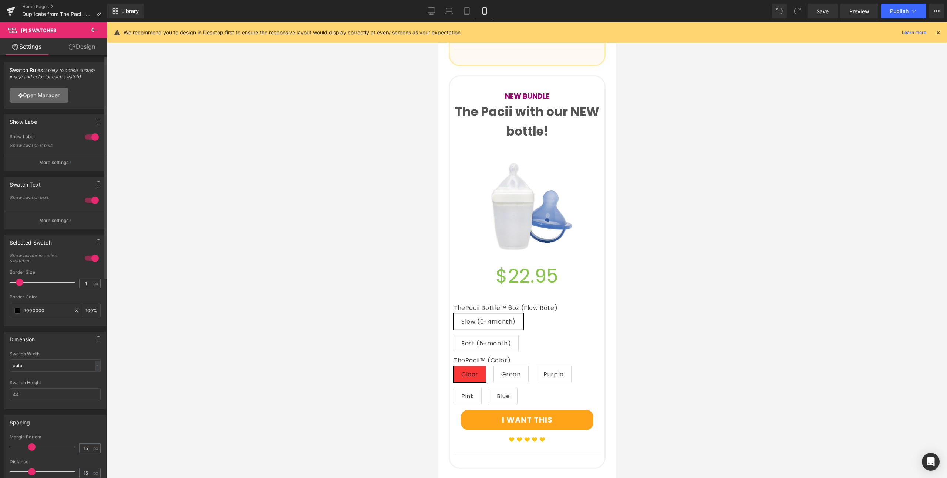
click at [52, 97] on link "Open Manager" at bounding box center [39, 95] width 59 height 15
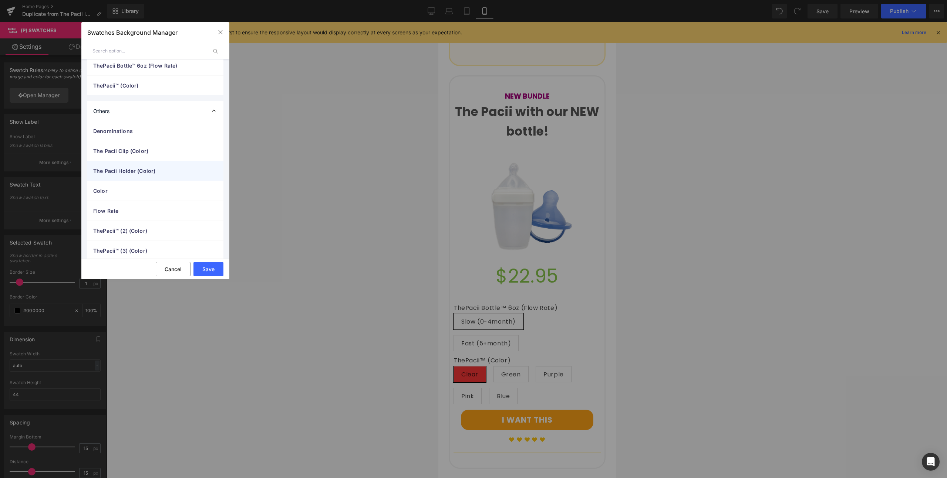
scroll to position [37, 0]
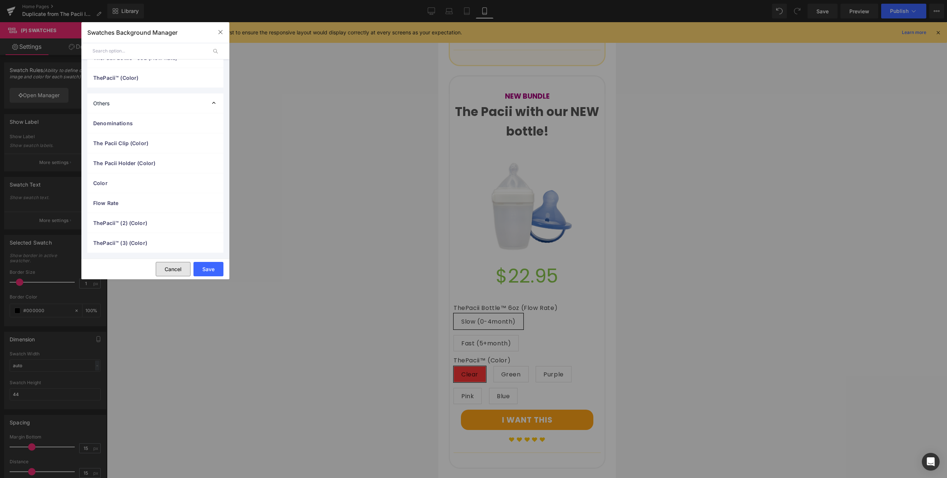
click at [169, 267] on button "Cancel" at bounding box center [173, 269] width 35 height 14
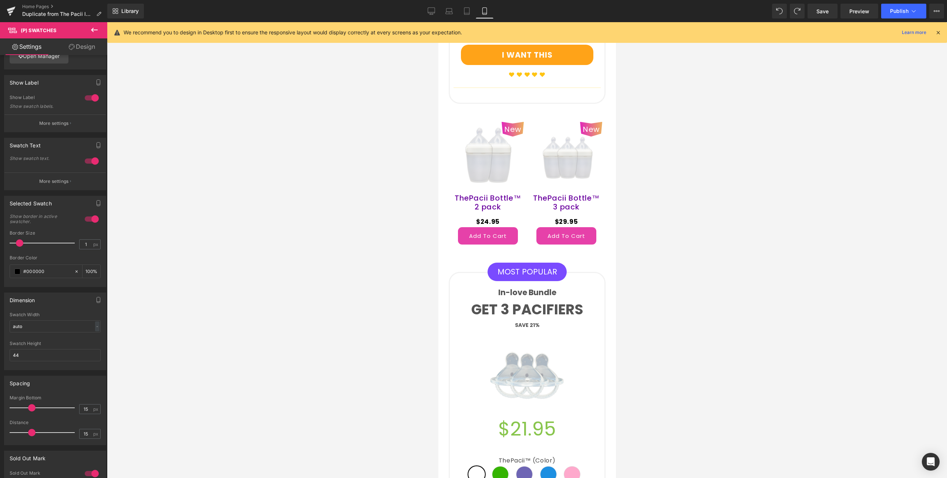
scroll to position [1822, 0]
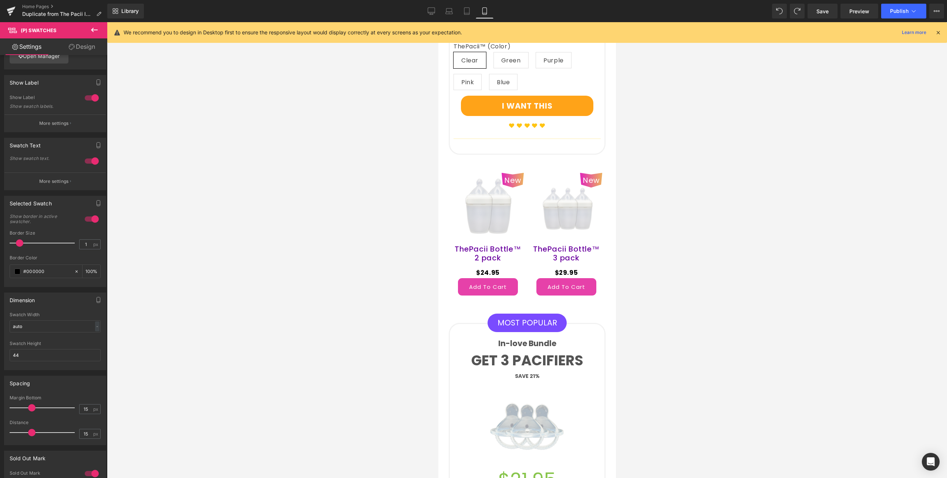
click at [97, 31] on icon at bounding box center [94, 30] width 9 height 9
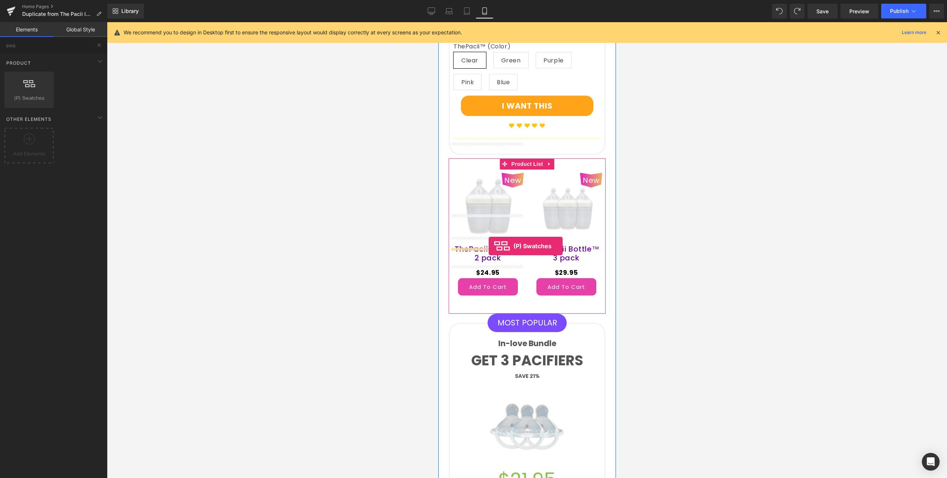
drag, startPoint x: 469, startPoint y: 123, endPoint x: 488, endPoint y: 246, distance: 125.0
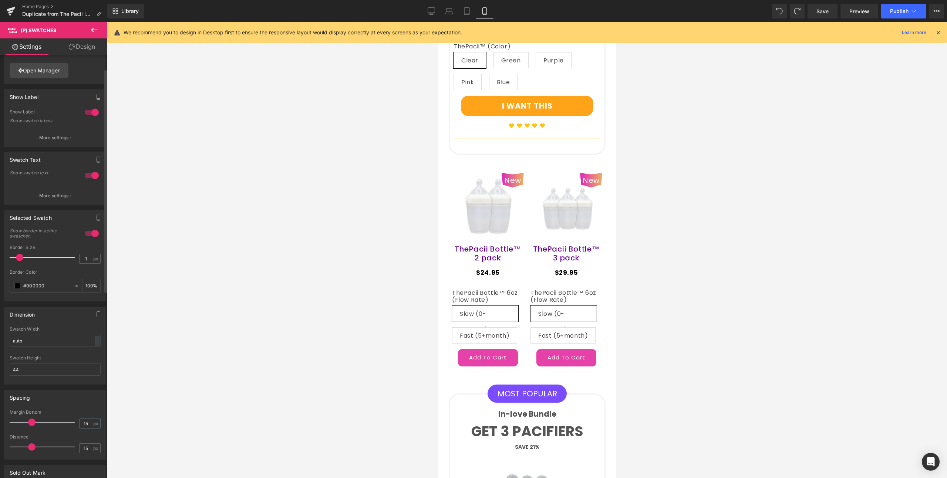
scroll to position [26, 0]
click at [18, 256] on span at bounding box center [19, 256] width 7 height 7
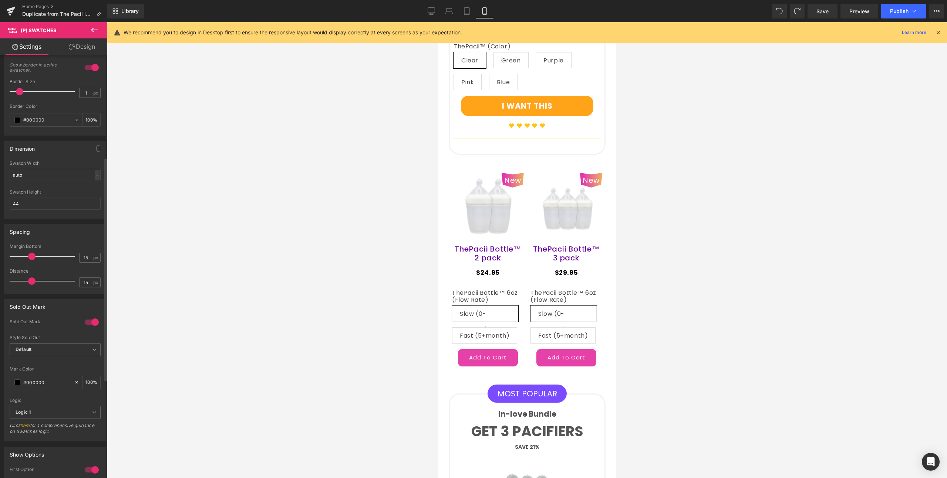
scroll to position [195, 0]
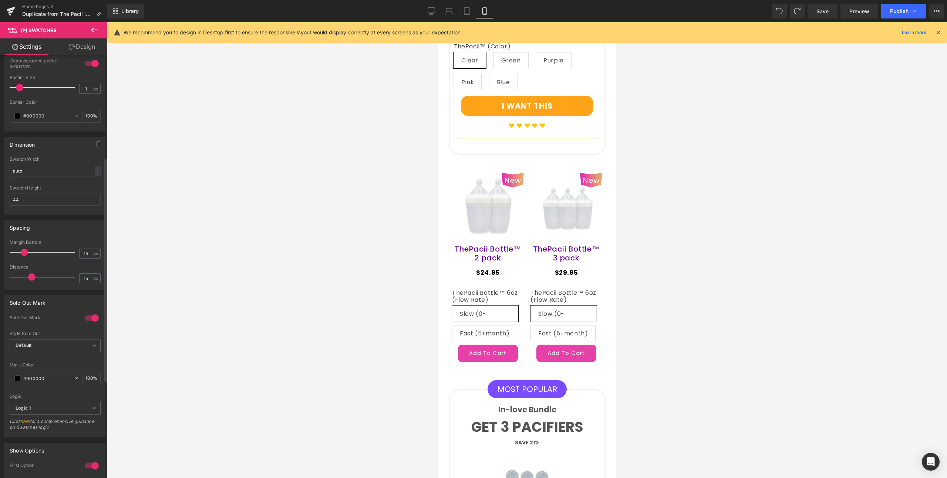
drag, startPoint x: 29, startPoint y: 255, endPoint x: 22, endPoint y: 252, distance: 7.5
click at [22, 252] on span at bounding box center [24, 252] width 7 height 7
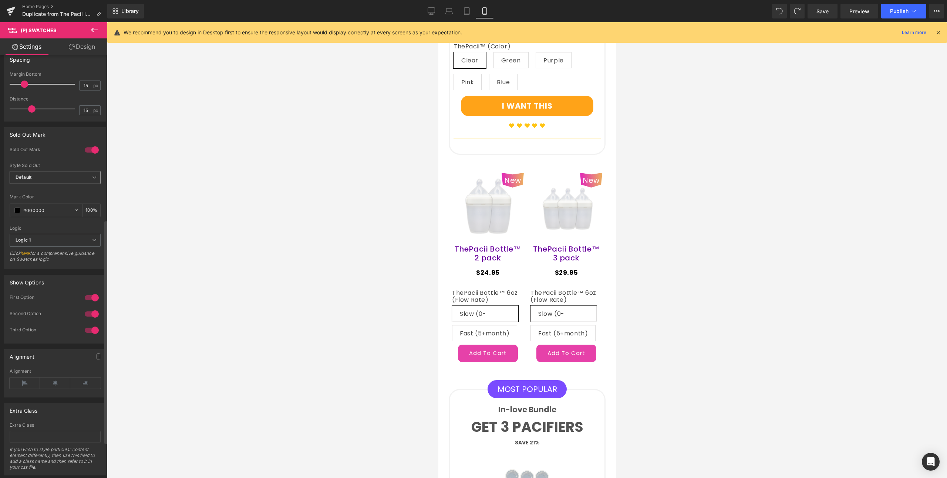
scroll to position [381, 0]
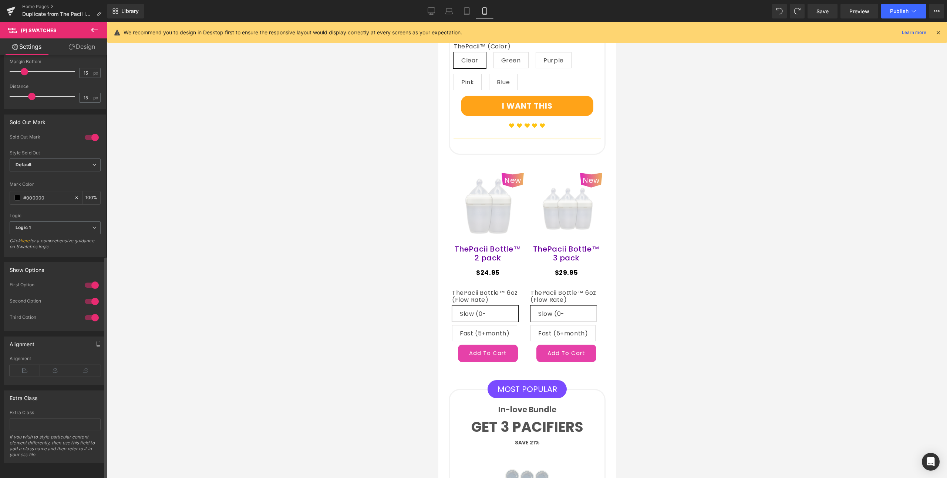
click at [88, 312] on div at bounding box center [92, 318] width 18 height 12
click at [89, 296] on div at bounding box center [92, 302] width 18 height 12
click at [94, 281] on div at bounding box center [92, 286] width 18 height 12
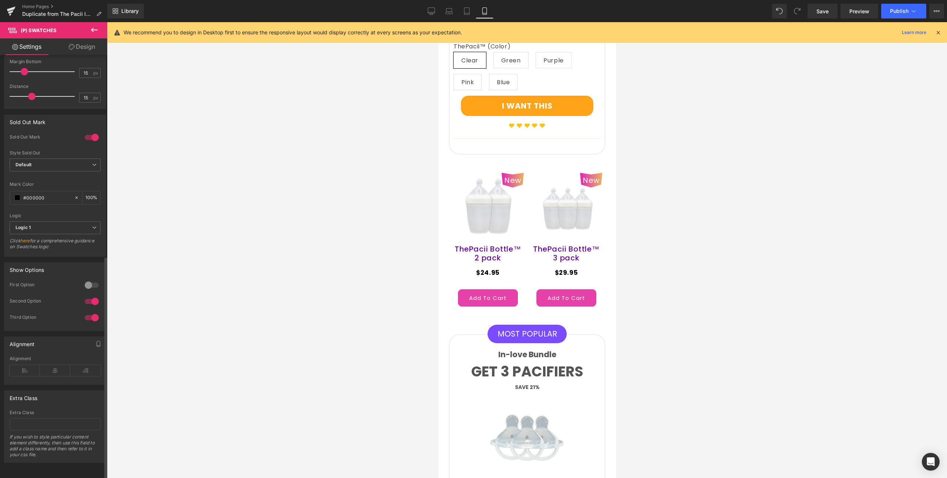
click at [90, 281] on div at bounding box center [92, 286] width 18 height 12
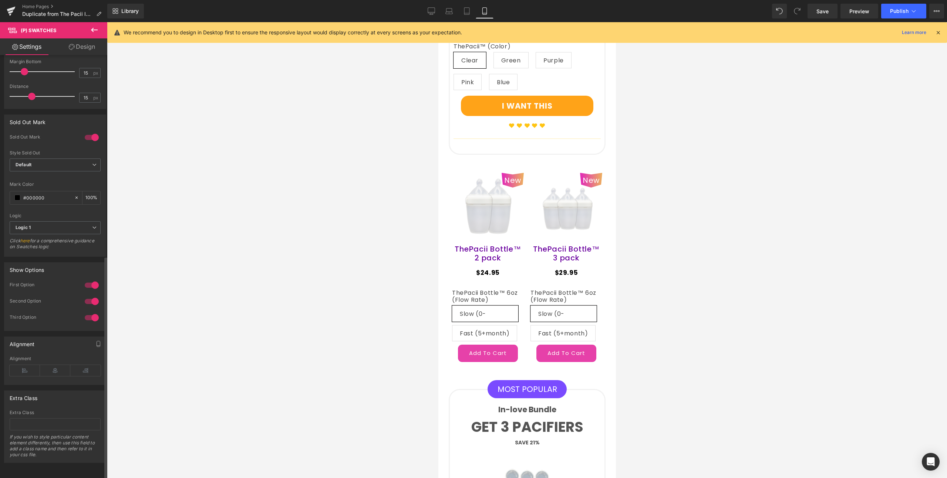
scroll to position [218, 0]
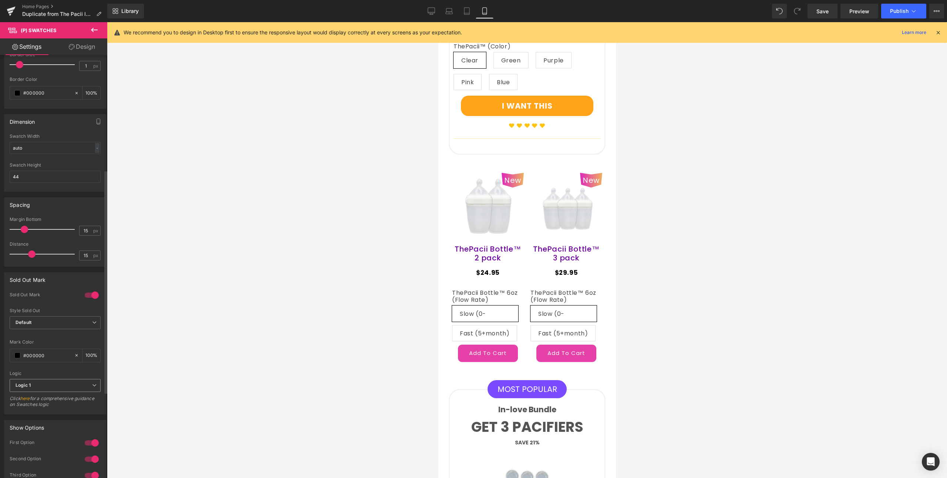
click at [35, 385] on span "Logic 1" at bounding box center [55, 385] width 91 height 13
click at [58, 374] on div "Logic" at bounding box center [54, 373] width 88 height 5
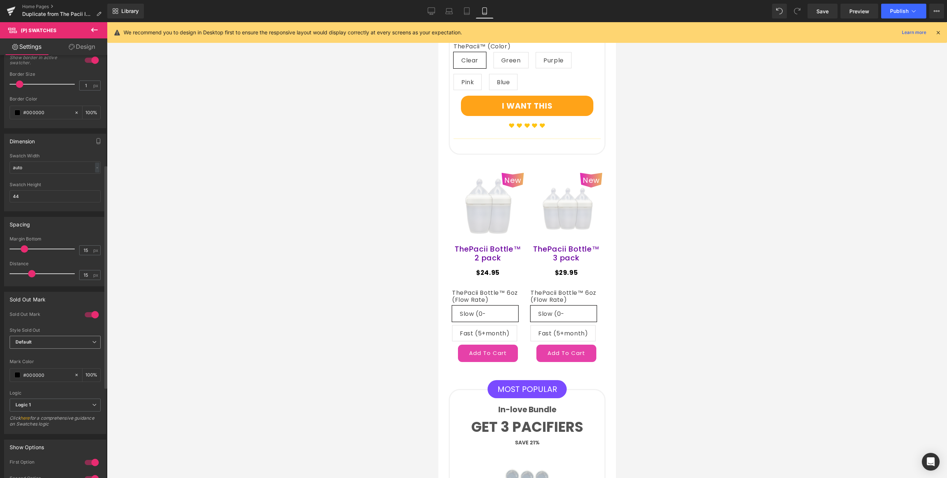
scroll to position [197, 0]
drag, startPoint x: 28, startPoint y: 274, endPoint x: 21, endPoint y: 274, distance: 7.1
click at [21, 274] on span at bounding box center [24, 274] width 7 height 7
drag, startPoint x: 21, startPoint y: 274, endPoint x: 49, endPoint y: 277, distance: 27.9
click at [49, 277] on span at bounding box center [44, 274] width 7 height 7
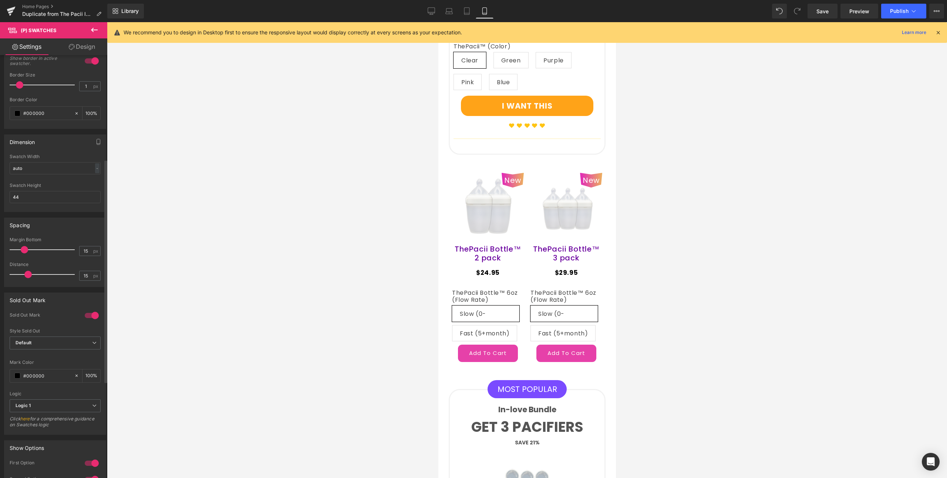
drag, startPoint x: 49, startPoint y: 277, endPoint x: 25, endPoint y: 274, distance: 24.3
click at [25, 274] on span at bounding box center [27, 274] width 7 height 7
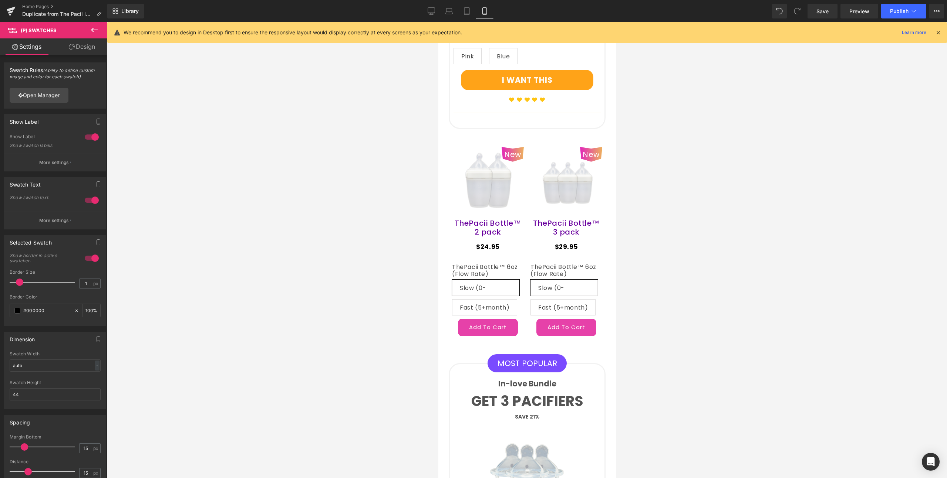
scroll to position [1921, 0]
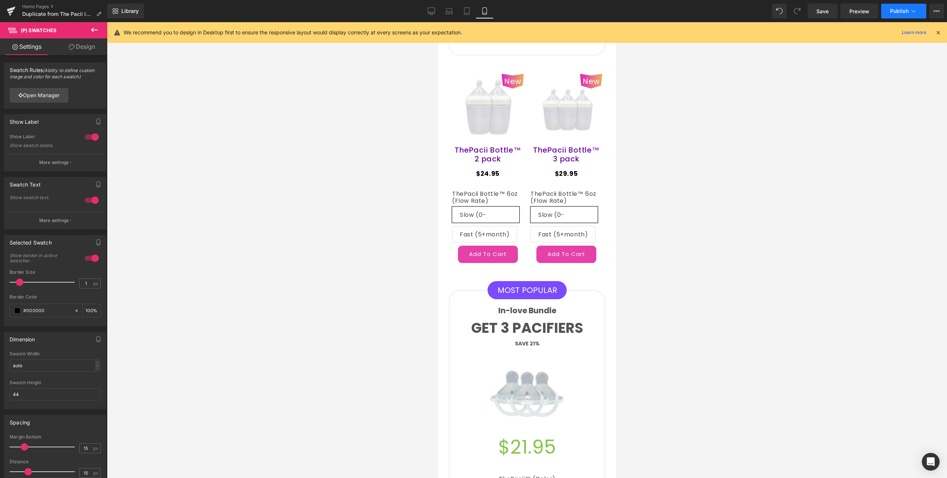
click at [897, 13] on span "Publish" at bounding box center [899, 11] width 18 height 6
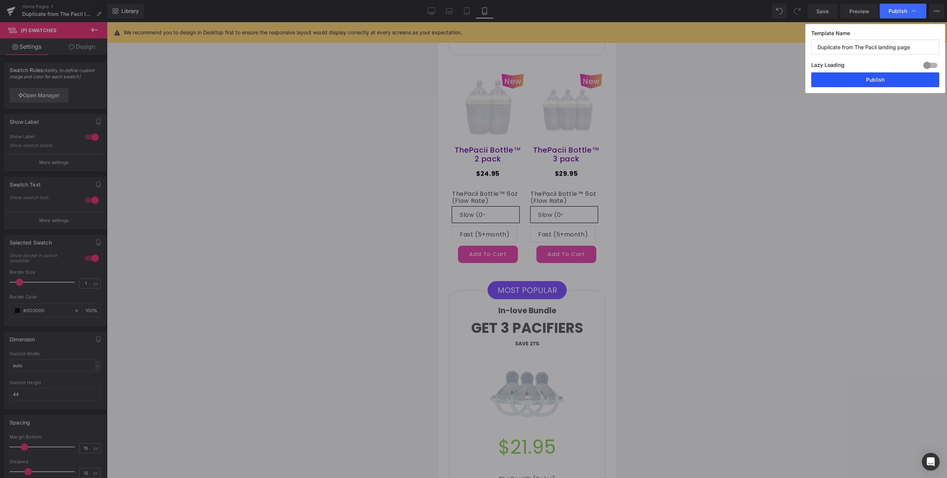
click at [882, 81] on button "Publish" at bounding box center [875, 79] width 128 height 15
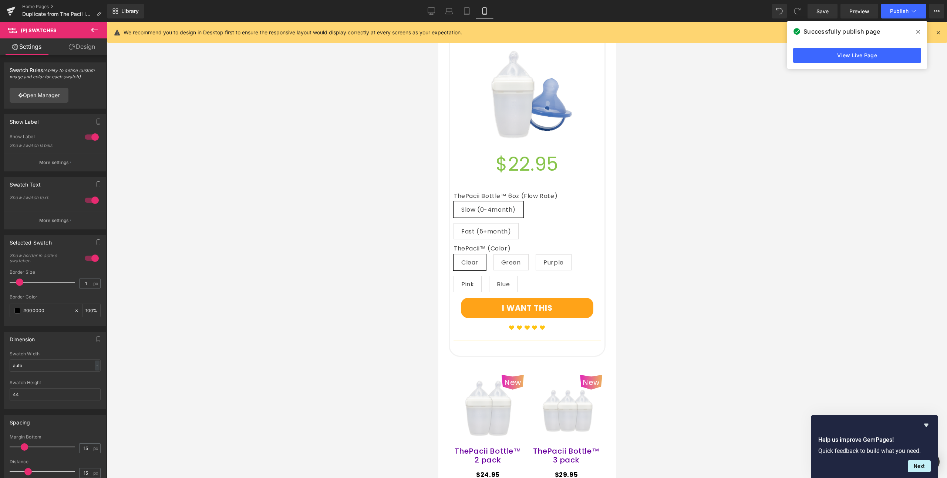
scroll to position [1851, 0]
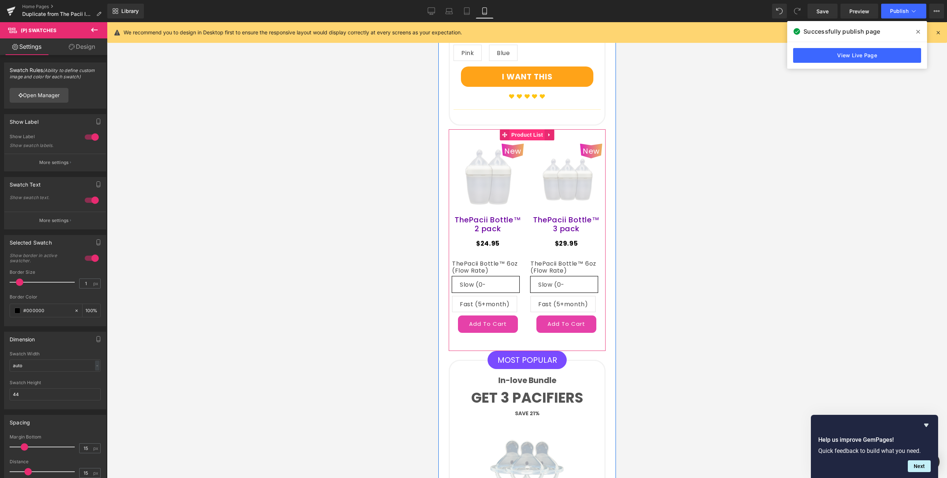
click at [522, 129] on span "Product List" at bounding box center [526, 134] width 35 height 11
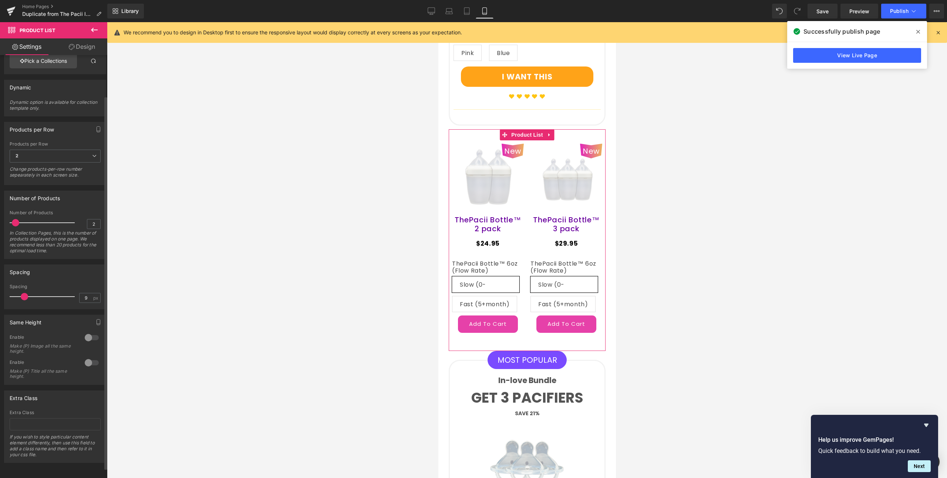
scroll to position [58, 0]
drag, startPoint x: 25, startPoint y: 292, endPoint x: 11, endPoint y: 281, distance: 17.9
click at [11, 284] on div "Spacing 9 px" at bounding box center [55, 296] width 91 height 25
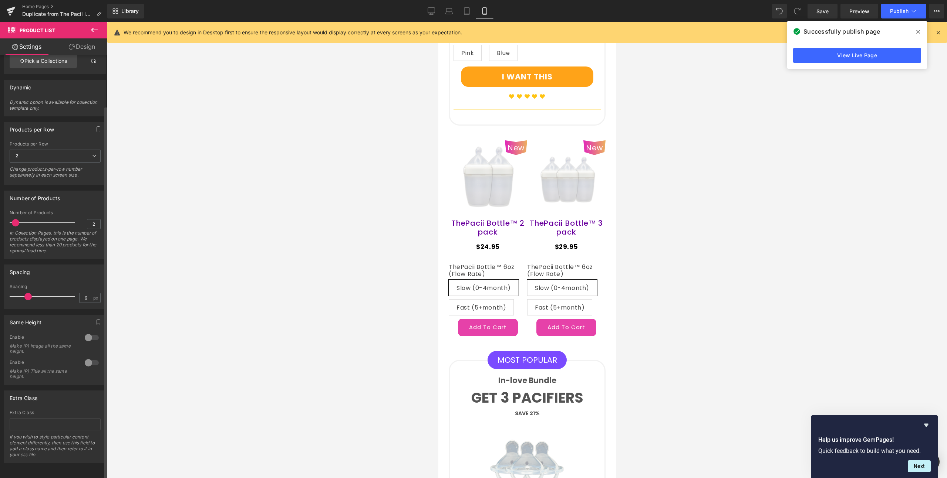
drag, startPoint x: 15, startPoint y: 292, endPoint x: 55, endPoint y: 292, distance: 39.6
click at [32, 293] on span at bounding box center [27, 296] width 7 height 7
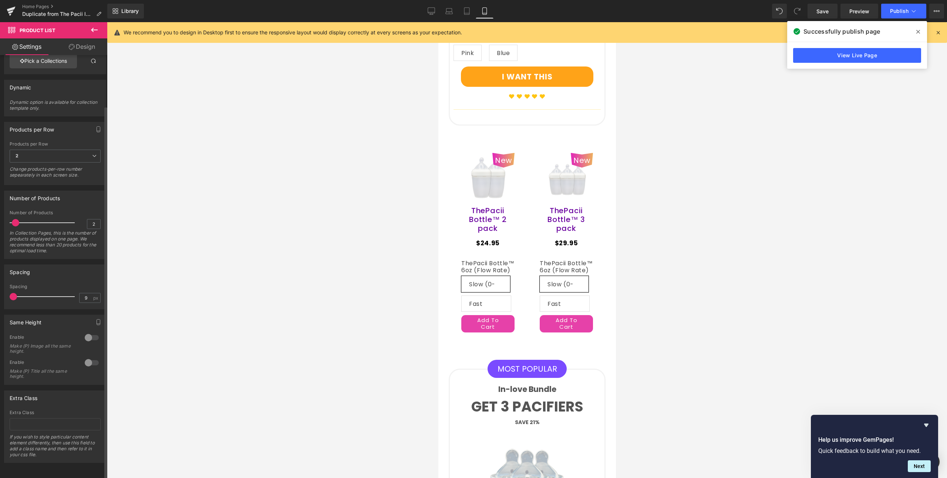
drag, startPoint x: 54, startPoint y: 291, endPoint x: 13, endPoint y: 292, distance: 41.1
click at [13, 293] on span at bounding box center [13, 296] width 7 height 7
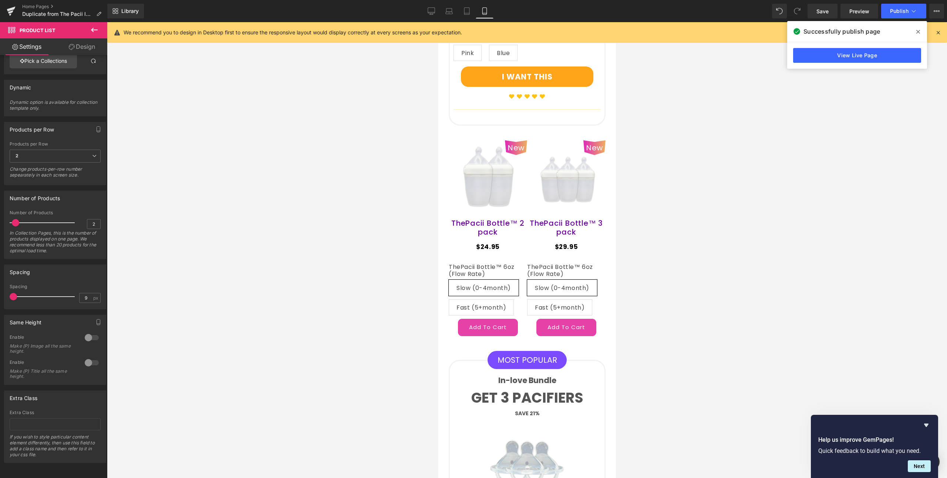
click at [915, 31] on span at bounding box center [918, 32] width 12 height 12
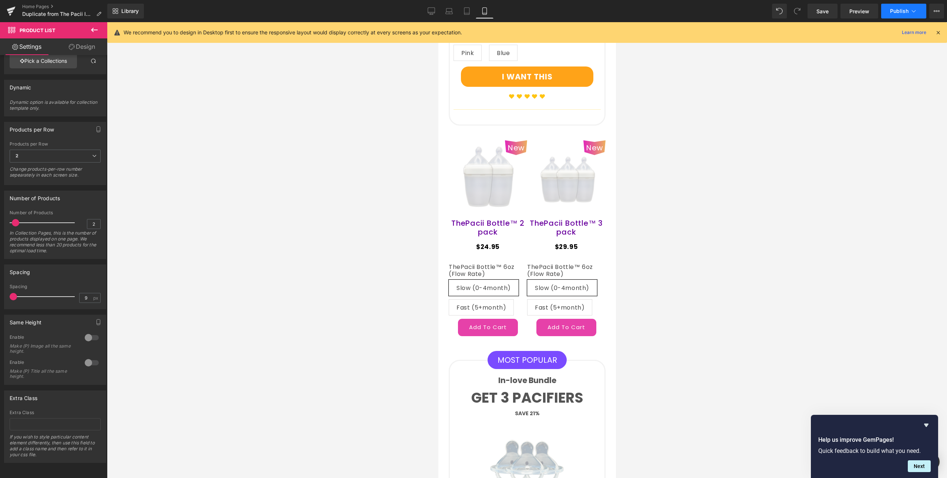
click at [897, 12] on span "Publish" at bounding box center [899, 11] width 18 height 6
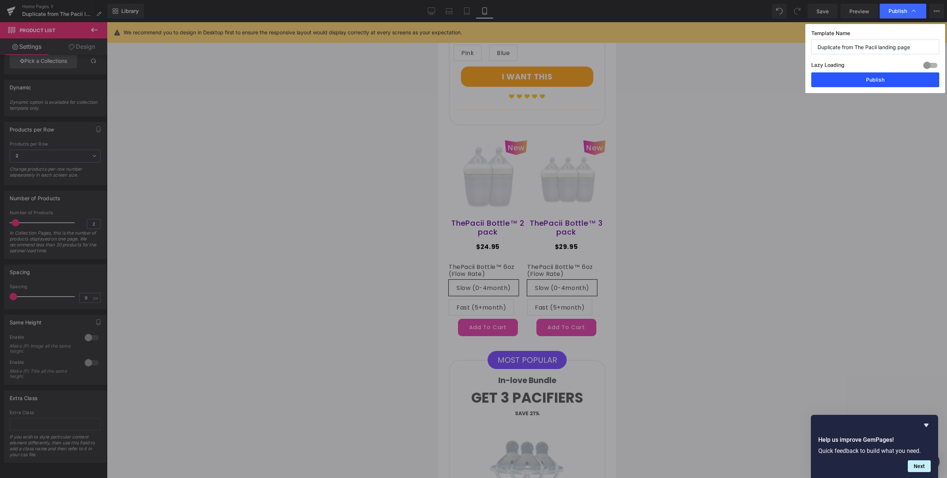
click at [876, 79] on button "Publish" at bounding box center [875, 79] width 128 height 15
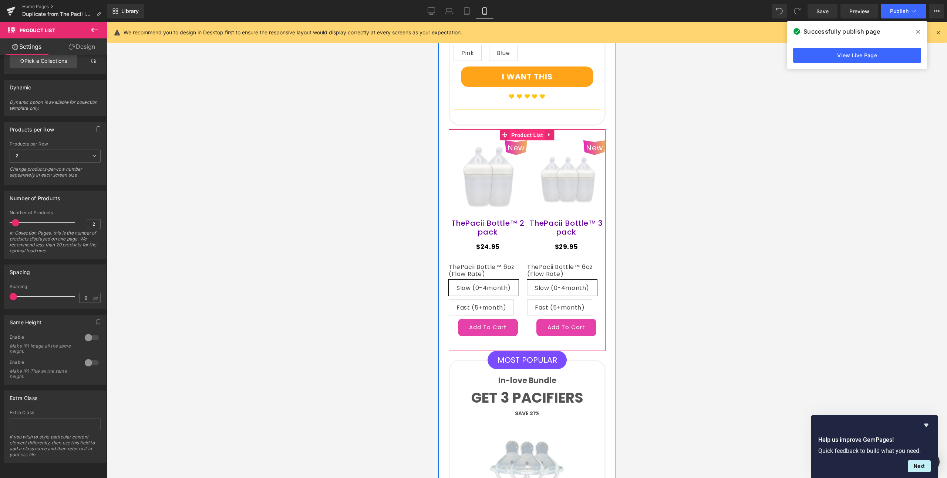
click at [522, 130] on span "Product List" at bounding box center [526, 135] width 35 height 11
click at [925, 424] on icon "Hide survey" at bounding box center [926, 425] width 4 height 3
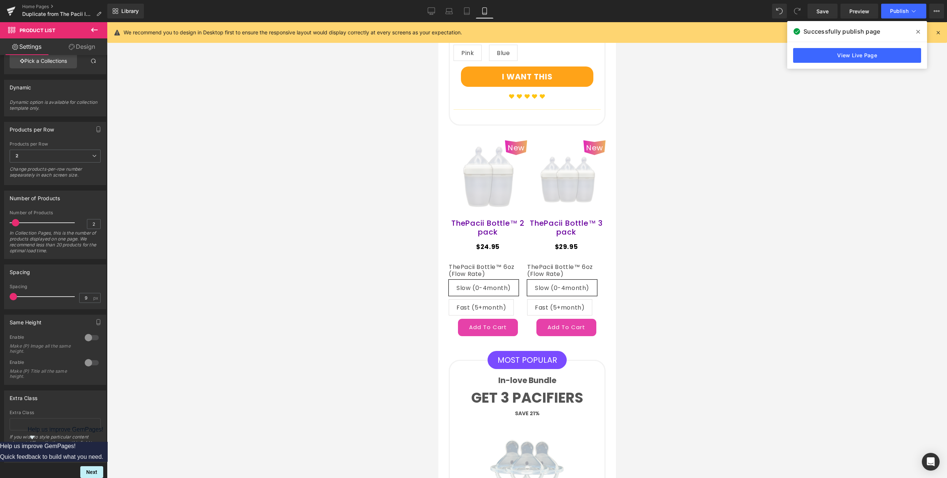
click at [918, 31] on icon at bounding box center [918, 32] width 4 height 6
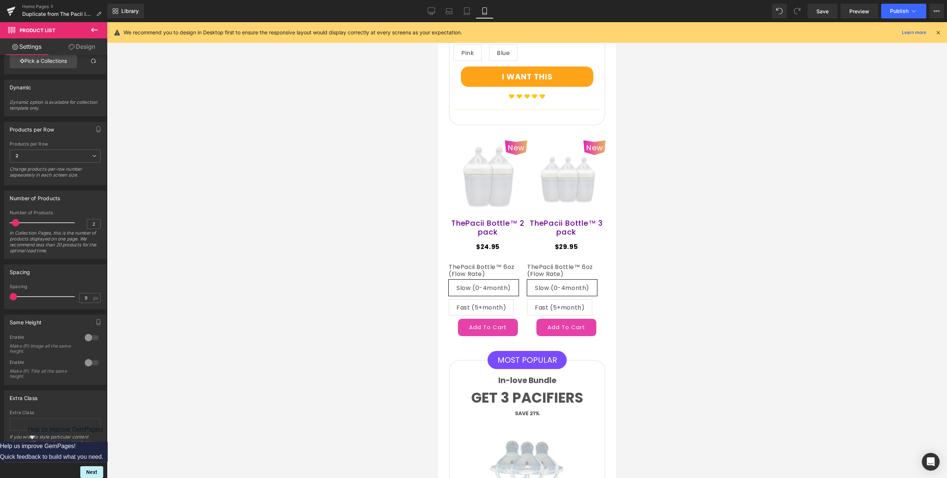
click at [939, 32] on icon at bounding box center [937, 32] width 7 height 7
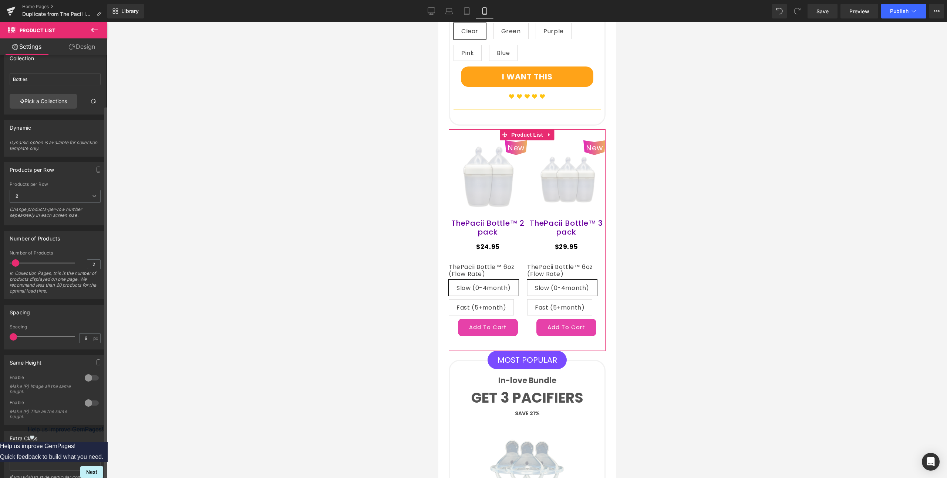
scroll to position [0, 0]
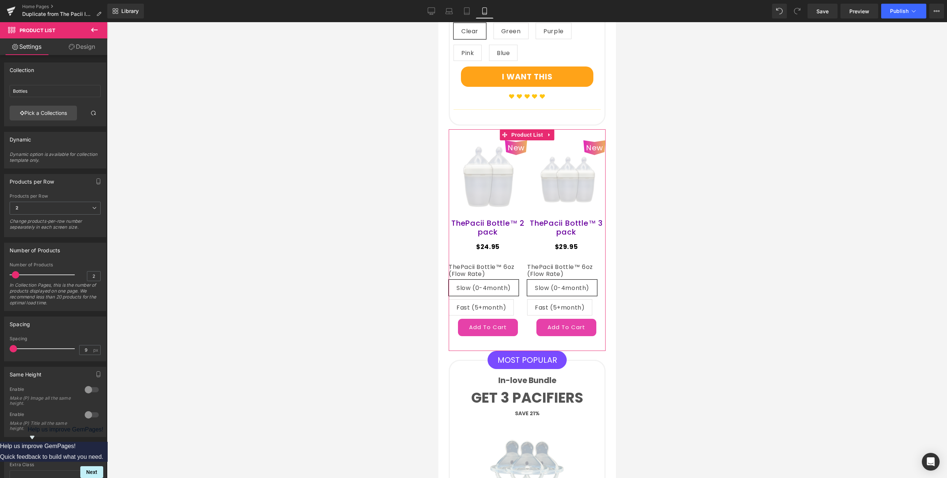
click at [86, 48] on link "Design" at bounding box center [82, 46] width 54 height 17
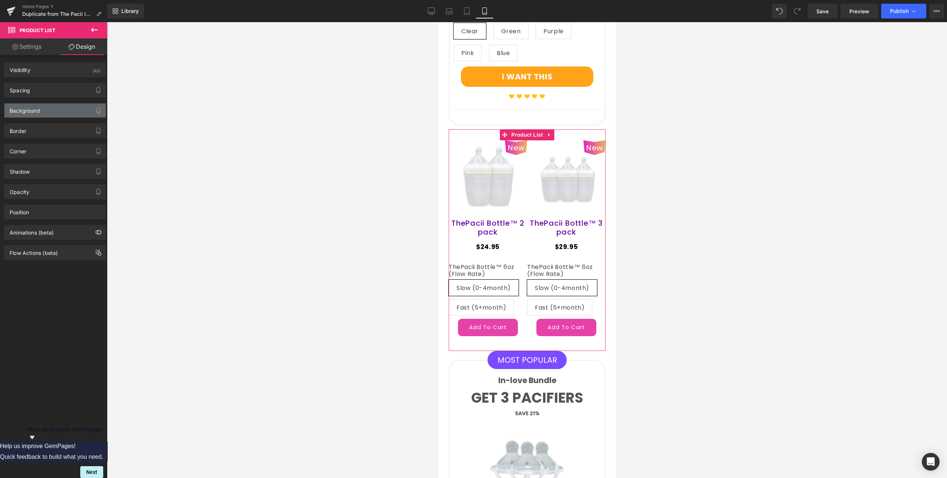
click at [48, 109] on div "Background" at bounding box center [54, 111] width 101 height 14
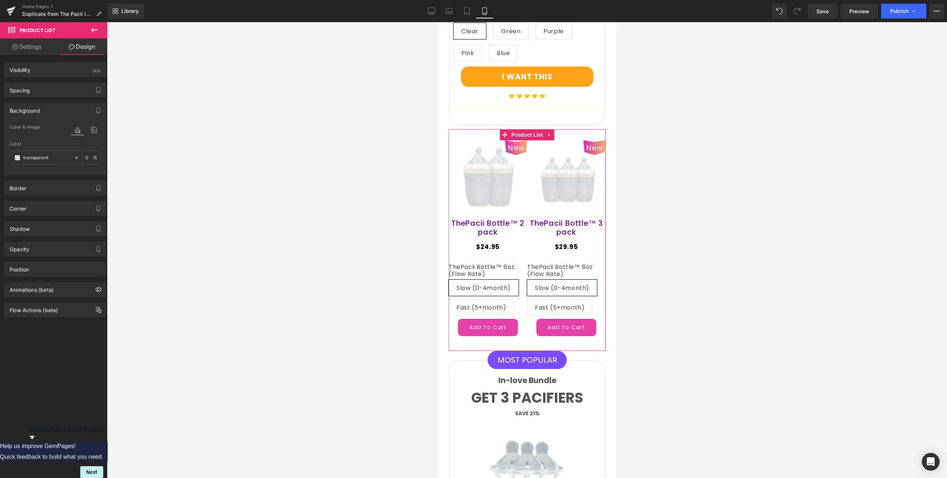
click at [48, 109] on div "Background" at bounding box center [54, 111] width 101 height 14
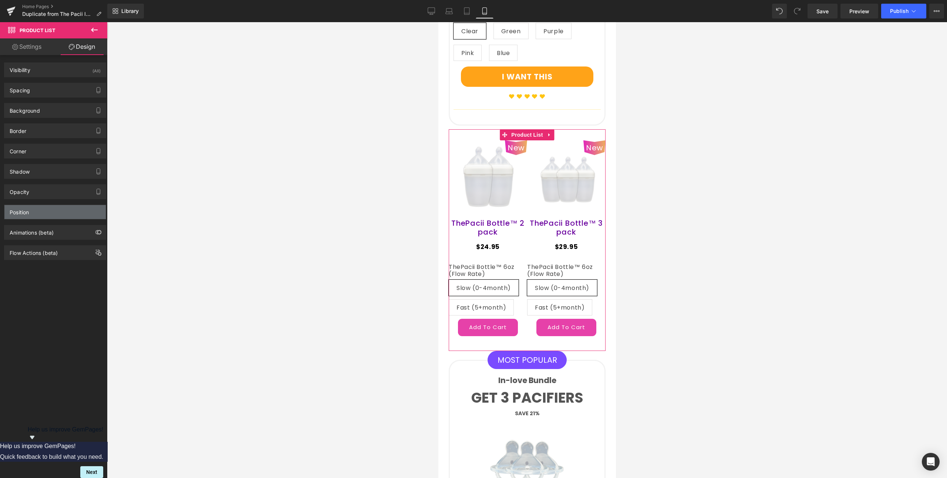
click at [46, 217] on div "Position" at bounding box center [54, 212] width 101 height 14
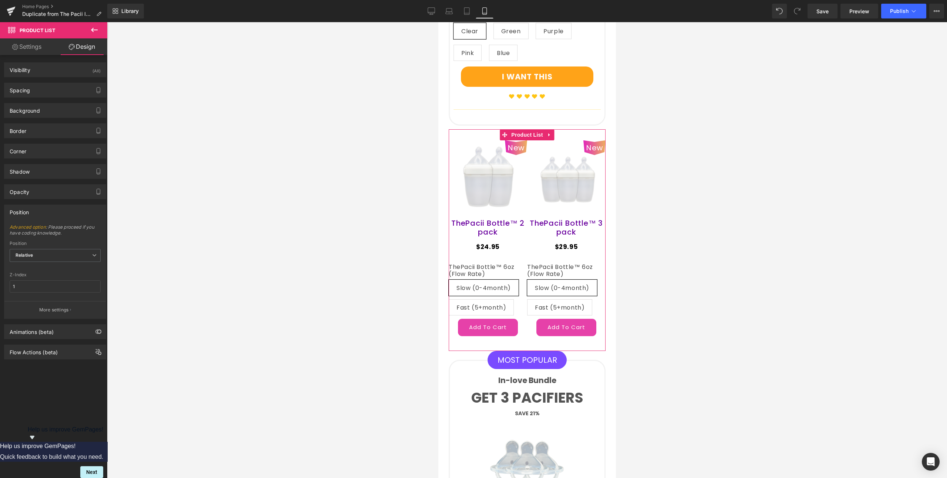
drag, startPoint x: 46, startPoint y: 211, endPoint x: 45, endPoint y: 208, distance: 3.9
click at [46, 211] on div "Position" at bounding box center [54, 212] width 101 height 14
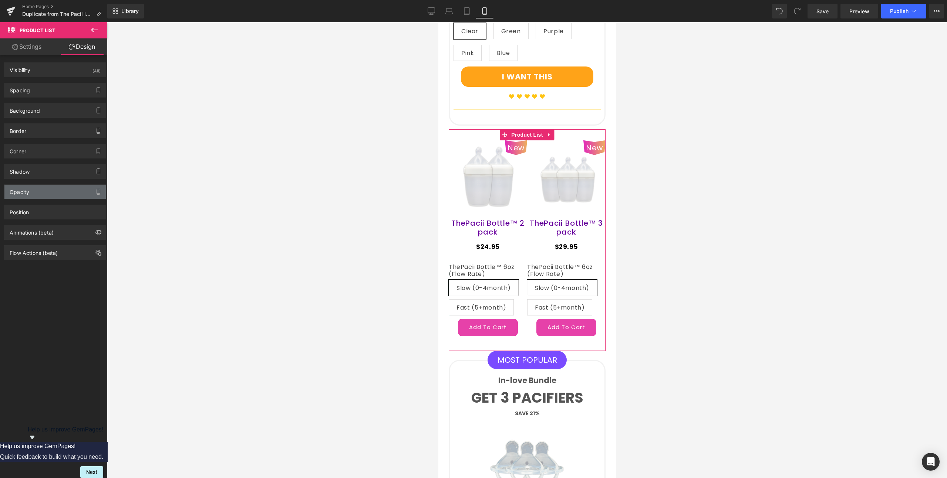
click at [46, 193] on div "Opacity" at bounding box center [54, 192] width 101 height 14
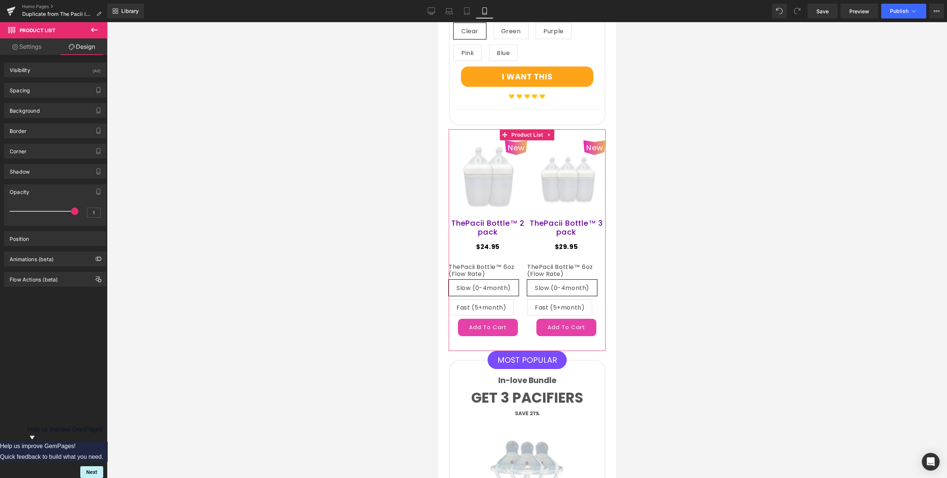
click at [46, 193] on div "Opacity" at bounding box center [54, 192] width 101 height 14
click at [36, 212] on div "Position" at bounding box center [54, 212] width 101 height 14
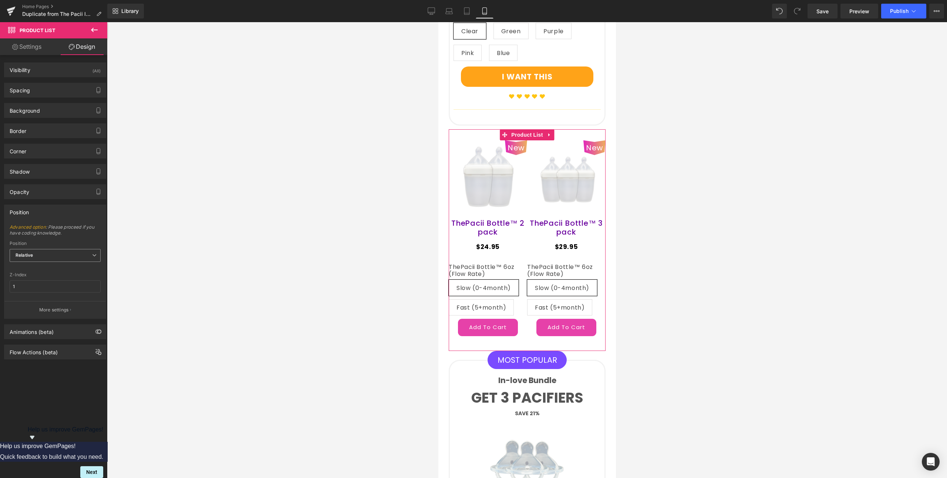
click at [38, 251] on span "Relative" at bounding box center [55, 255] width 91 height 13
click at [65, 209] on div "Position" at bounding box center [54, 212] width 101 height 14
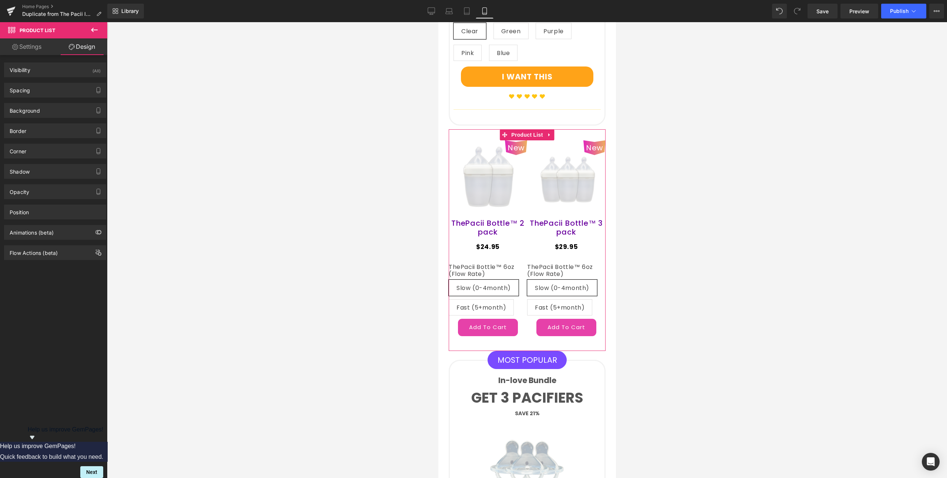
click at [40, 48] on link "Settings" at bounding box center [27, 46] width 54 height 17
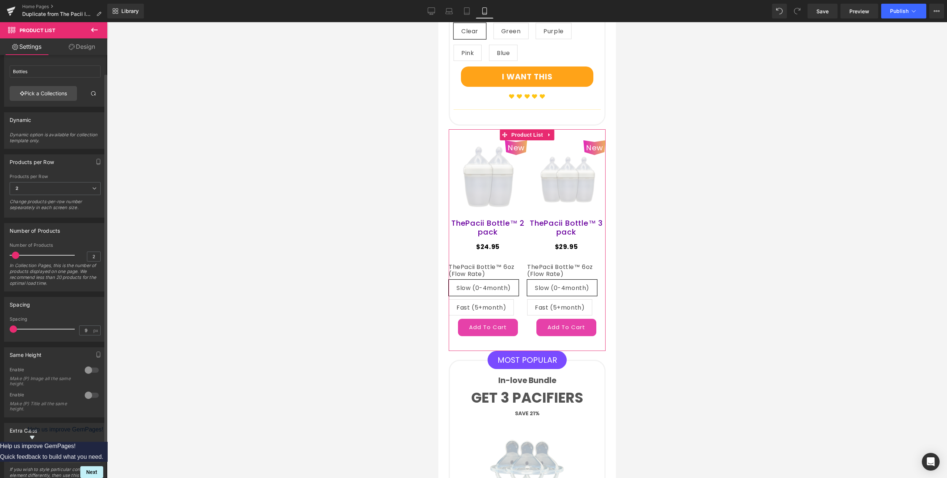
scroll to position [27, 0]
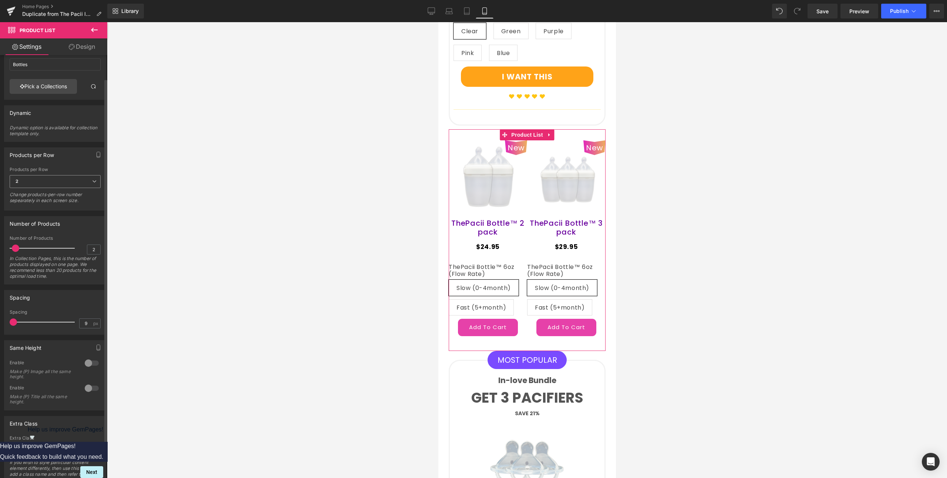
click at [66, 178] on span "2" at bounding box center [55, 181] width 91 height 13
click at [33, 215] on li "3" at bounding box center [54, 216] width 88 height 11
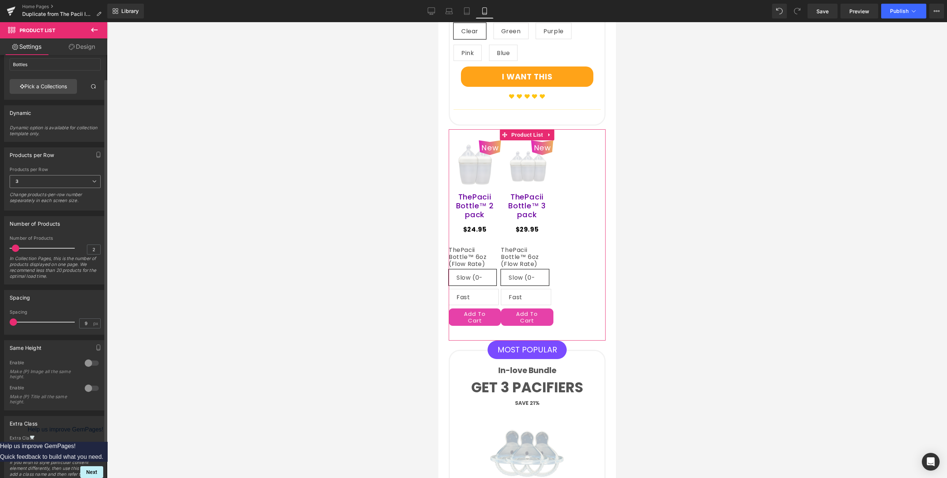
click at [61, 187] on span "3" at bounding box center [55, 181] width 91 height 13
click at [32, 204] on li "2" at bounding box center [54, 205] width 88 height 11
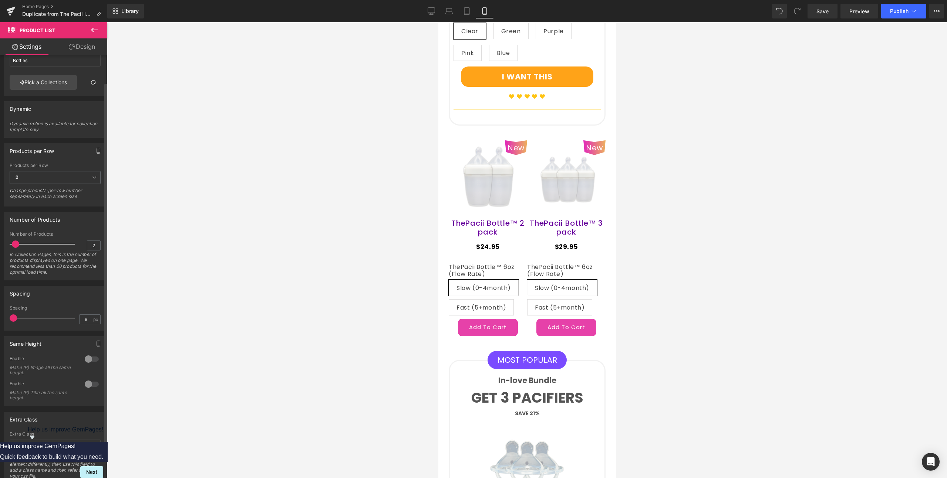
scroll to position [31, 0]
click at [65, 172] on span "2" at bounding box center [55, 177] width 91 height 13
click at [43, 191] on li "1" at bounding box center [54, 190] width 88 height 11
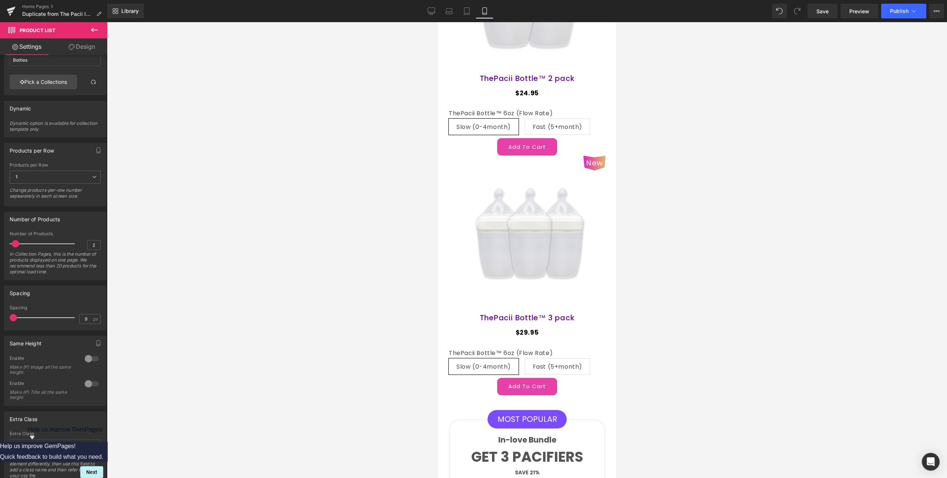
scroll to position [2075, 0]
click at [897, 7] on button "Publish" at bounding box center [903, 11] width 45 height 15
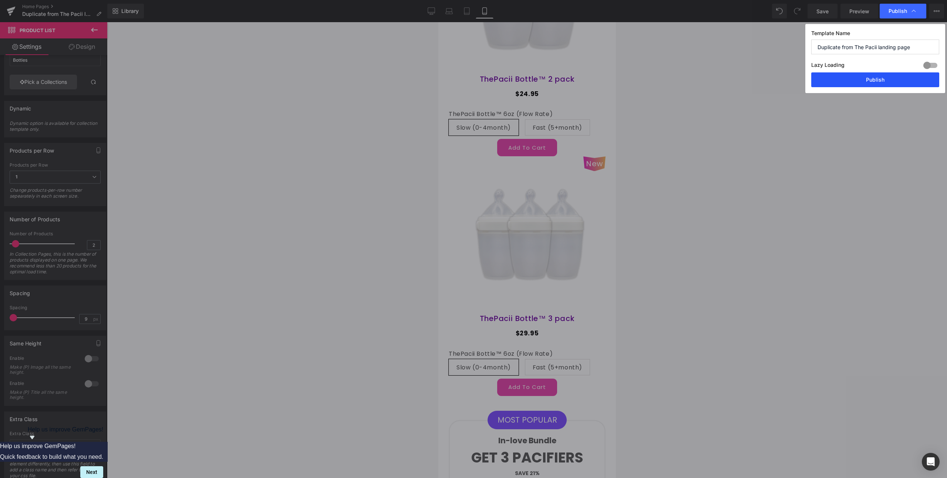
click at [870, 78] on button "Publish" at bounding box center [875, 79] width 128 height 15
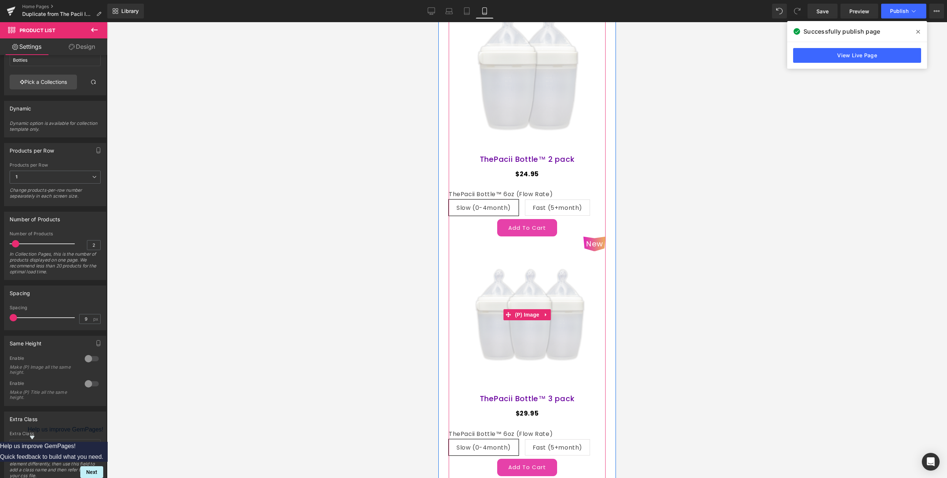
scroll to position [1945, 0]
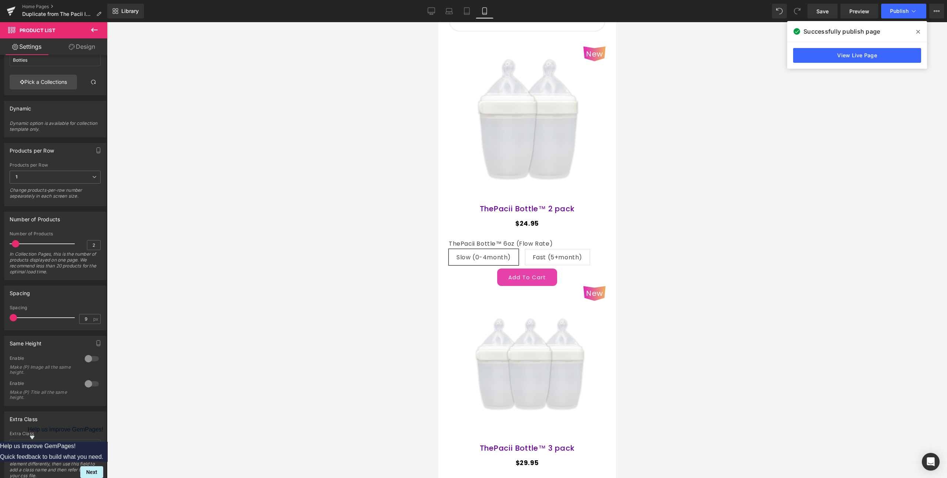
click at [96, 27] on icon at bounding box center [94, 30] width 9 height 9
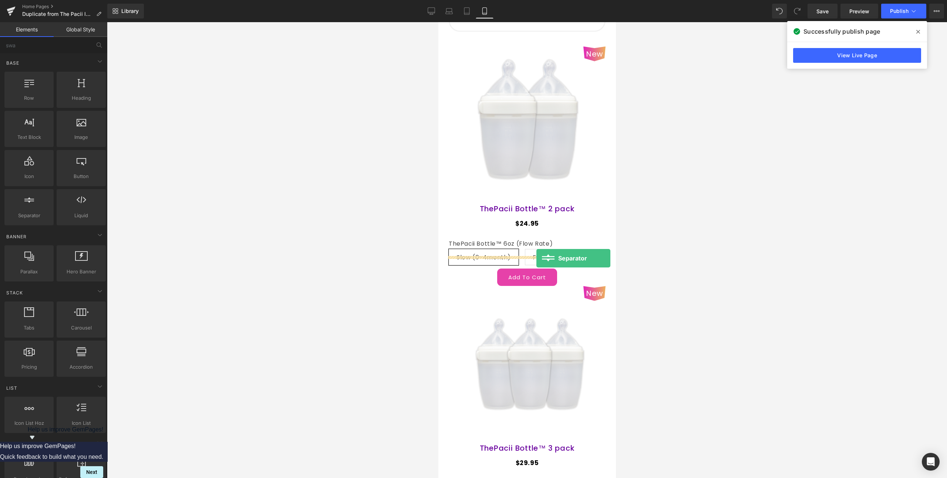
drag, startPoint x: 477, startPoint y: 239, endPoint x: 536, endPoint y: 258, distance: 63.0
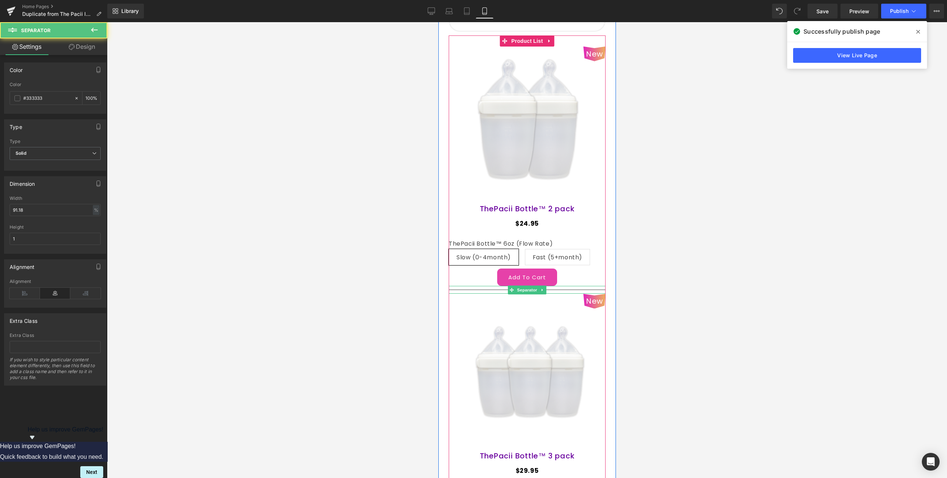
scroll to position [1953, 0]
click at [458, 286] on div at bounding box center [526, 290] width 157 height 8
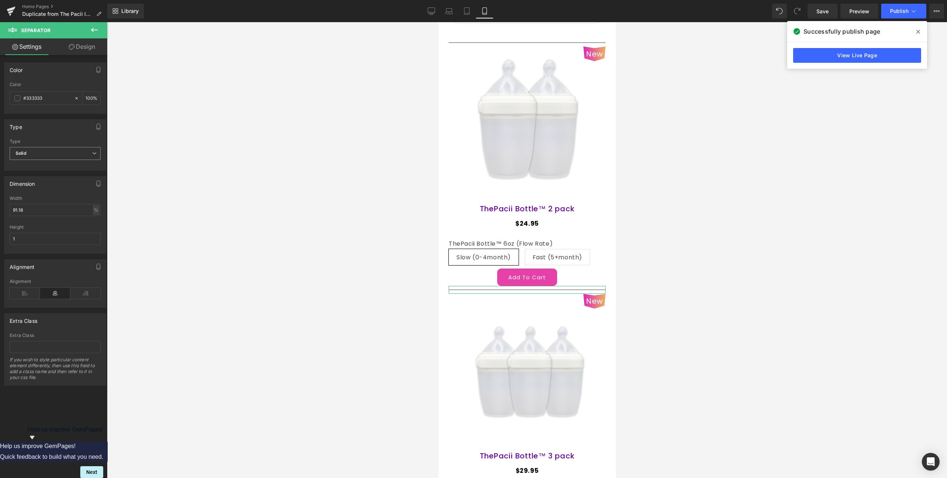
click at [45, 153] on span "Solid" at bounding box center [55, 153] width 91 height 13
click at [51, 135] on div "Type Solid Dashed Dotted Type Solid Solid Dashed Dotted" at bounding box center [53, 144] width 99 height 51
click at [17, 236] on input "1" at bounding box center [55, 239] width 91 height 12
type input "3"
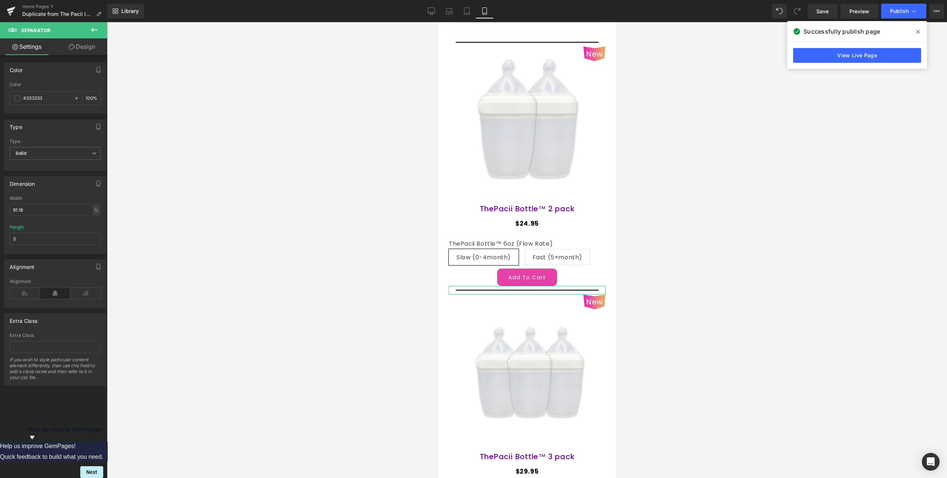
click at [53, 226] on div "Height 3" at bounding box center [55, 239] width 91 height 29
click at [308, 226] on div at bounding box center [527, 250] width 840 height 456
click at [896, 15] on button "Publish" at bounding box center [903, 11] width 45 height 15
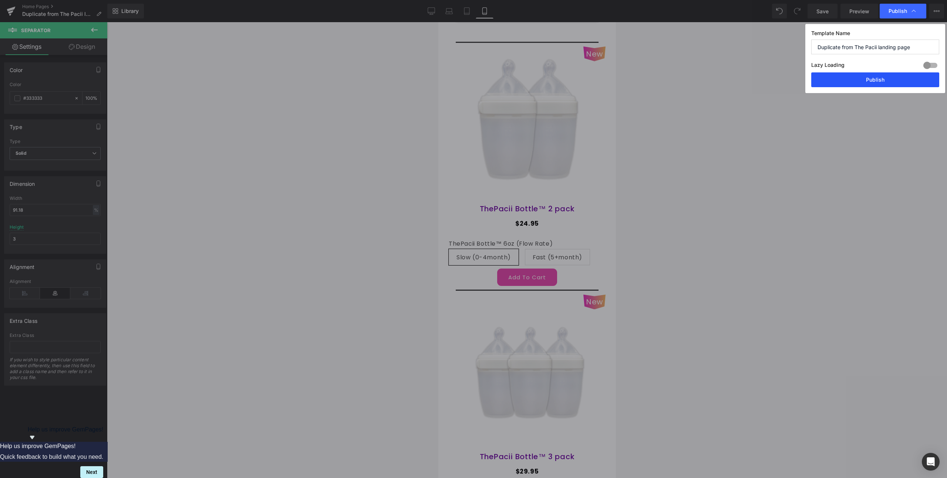
click at [887, 78] on button "Publish" at bounding box center [875, 79] width 128 height 15
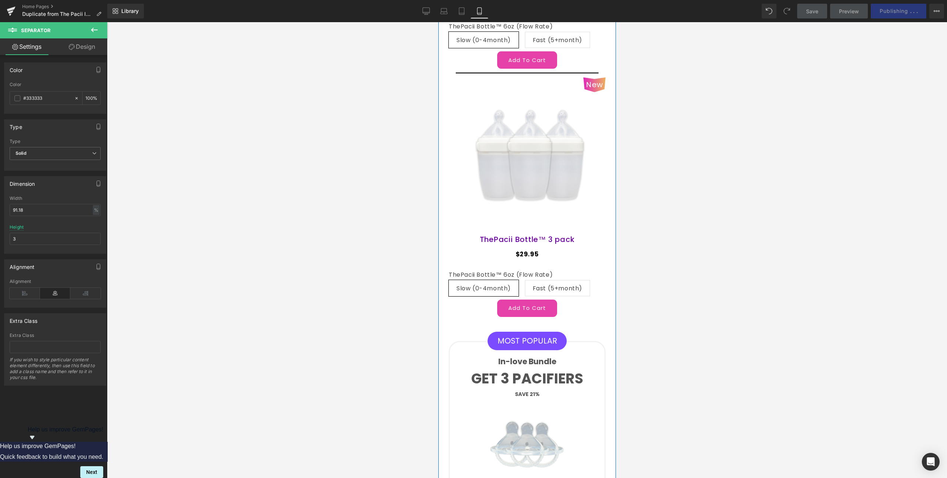
scroll to position [2229, 0]
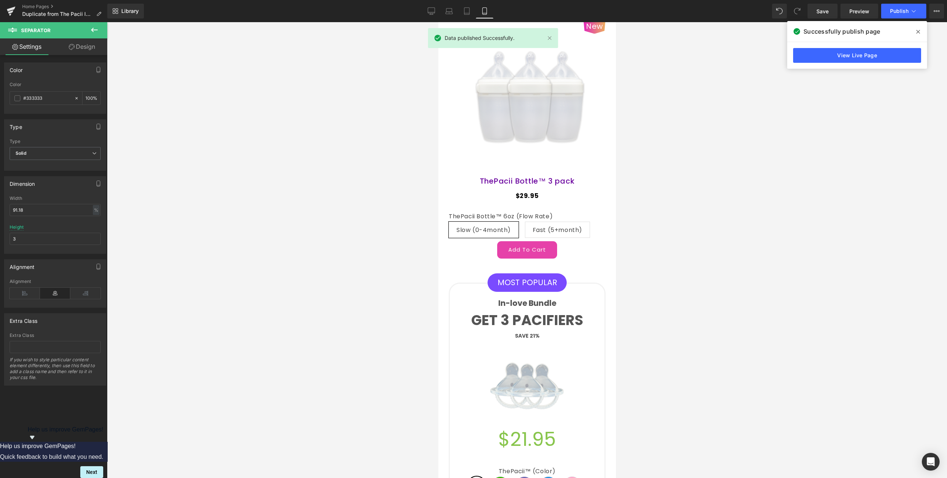
click at [93, 27] on icon at bounding box center [94, 30] width 9 height 9
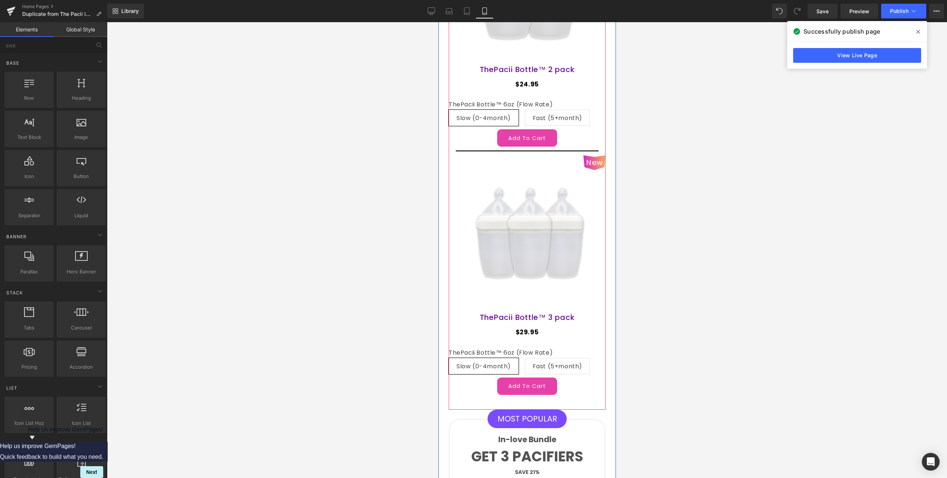
scroll to position [2085, 0]
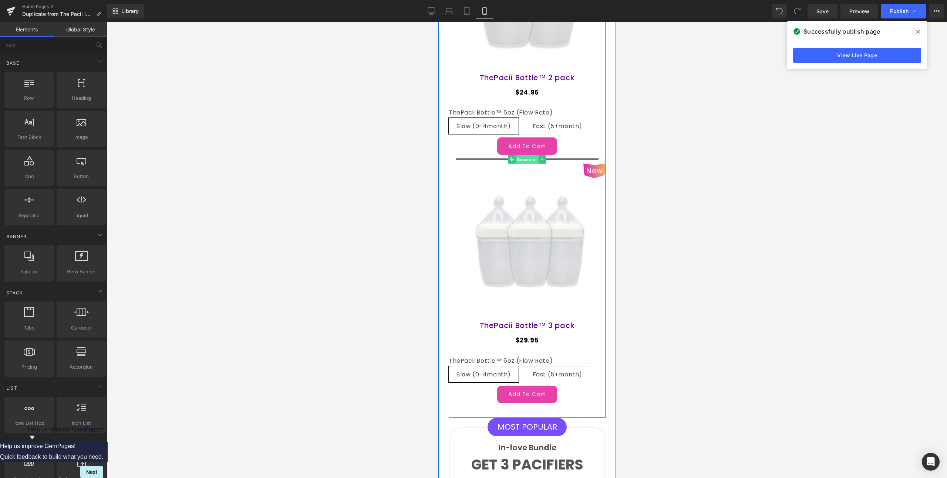
click at [522, 155] on span "Separator" at bounding box center [526, 159] width 23 height 9
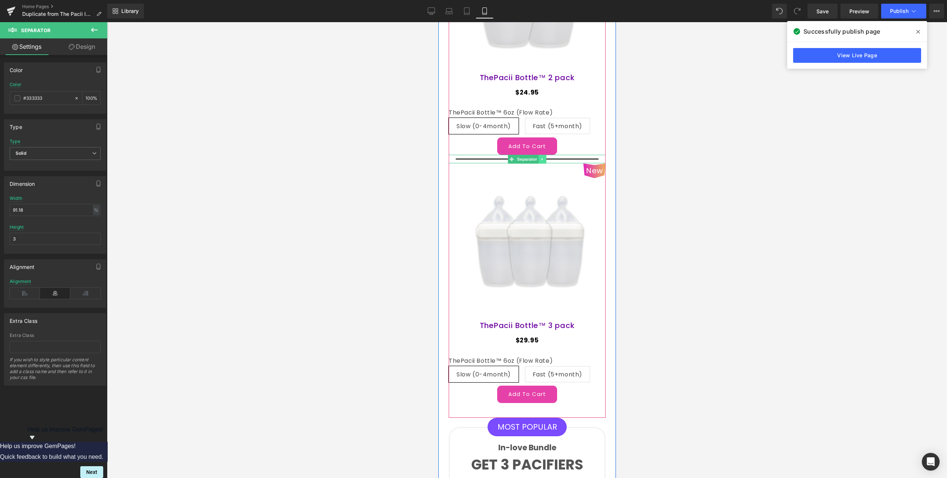
click at [541, 157] on icon at bounding box center [542, 159] width 4 height 4
click at [536, 157] on icon at bounding box center [538, 159] width 4 height 4
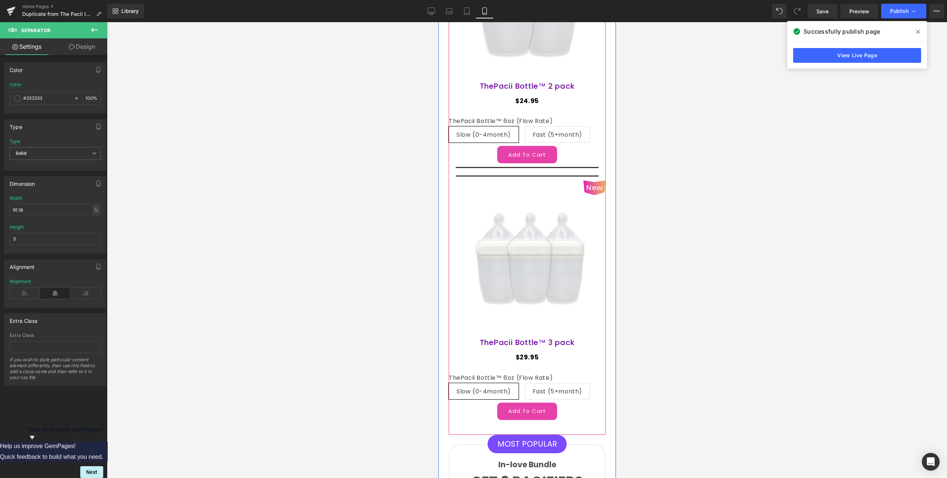
scroll to position [2093, 0]
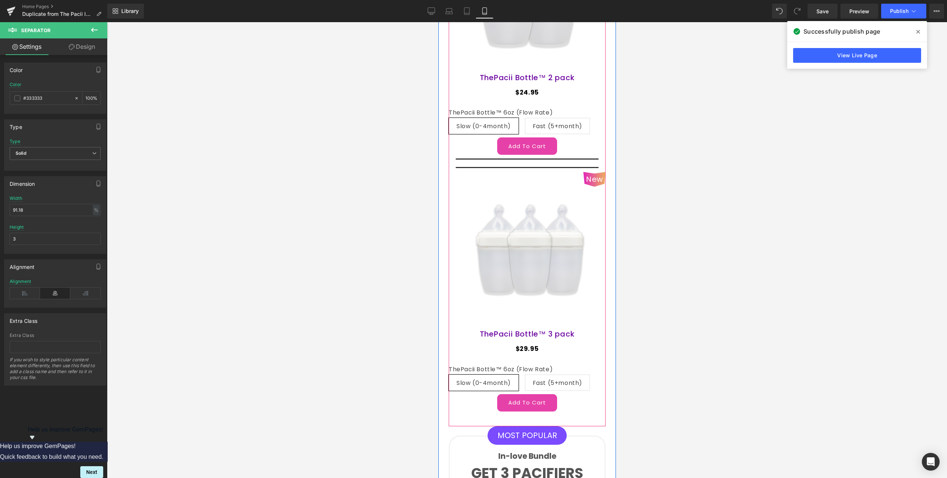
click at [552, 163] on div "Separator" at bounding box center [526, 167] width 157 height 9
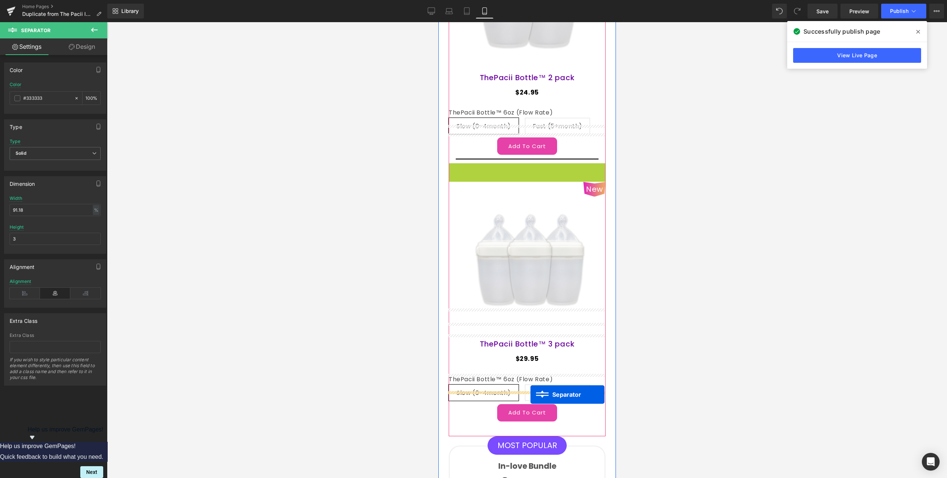
drag, startPoint x: 508, startPoint y: 137, endPoint x: 530, endPoint y: 395, distance: 258.6
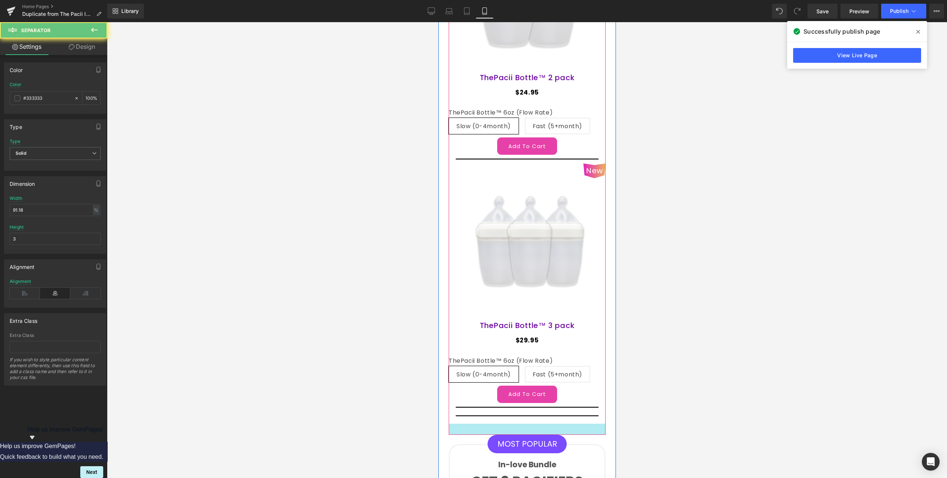
scroll to position [2085, 0]
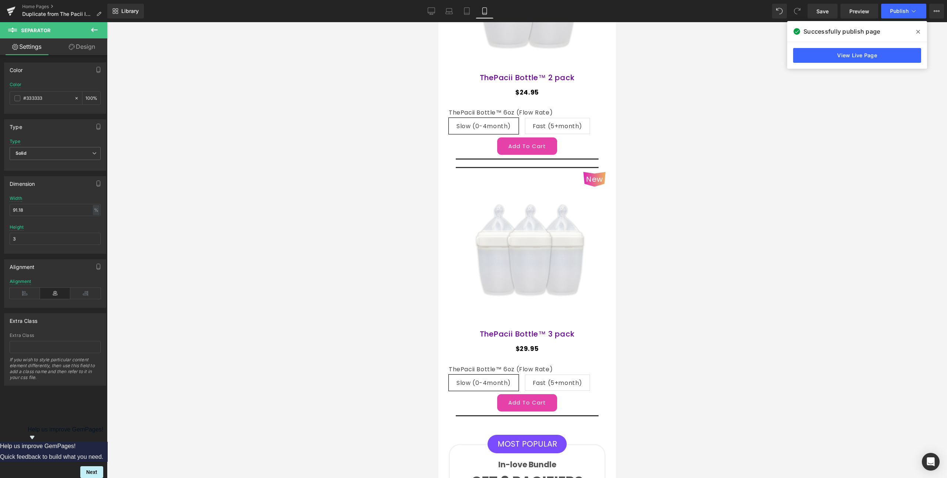
click at [689, 345] on div at bounding box center [527, 250] width 840 height 456
click at [566, 392] on div "Separator New" at bounding box center [526, 160] width 157 height 528
click at [918, 33] on icon at bounding box center [918, 32] width 4 height 6
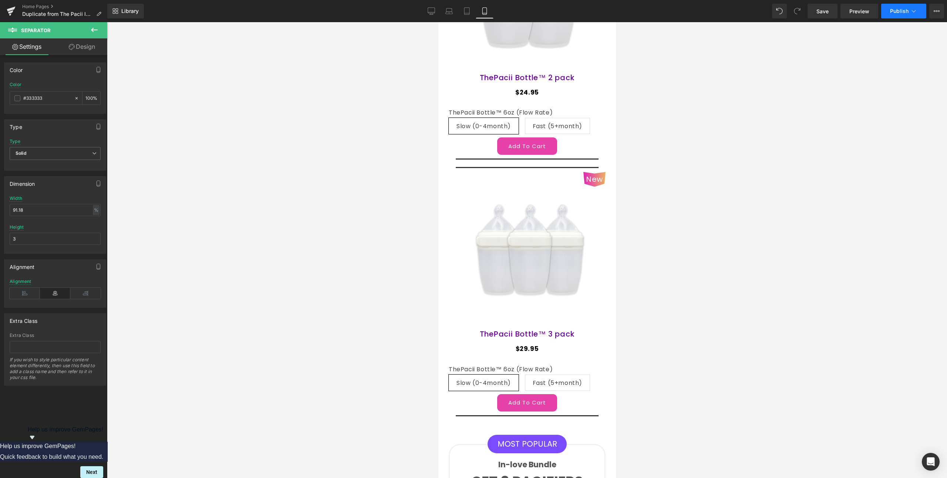
click at [898, 14] on button "Publish" at bounding box center [903, 11] width 45 height 15
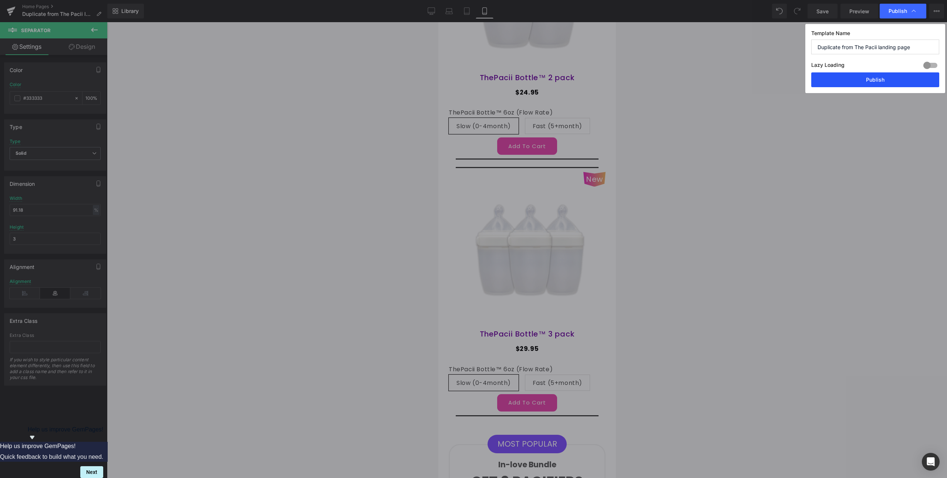
click at [904, 78] on button "Publish" at bounding box center [875, 79] width 128 height 15
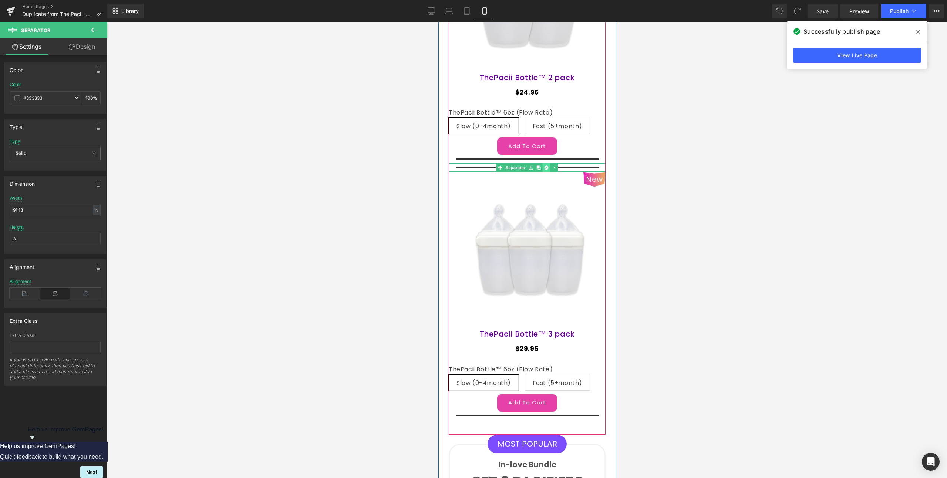
click at [544, 166] on icon at bounding box center [546, 168] width 4 height 4
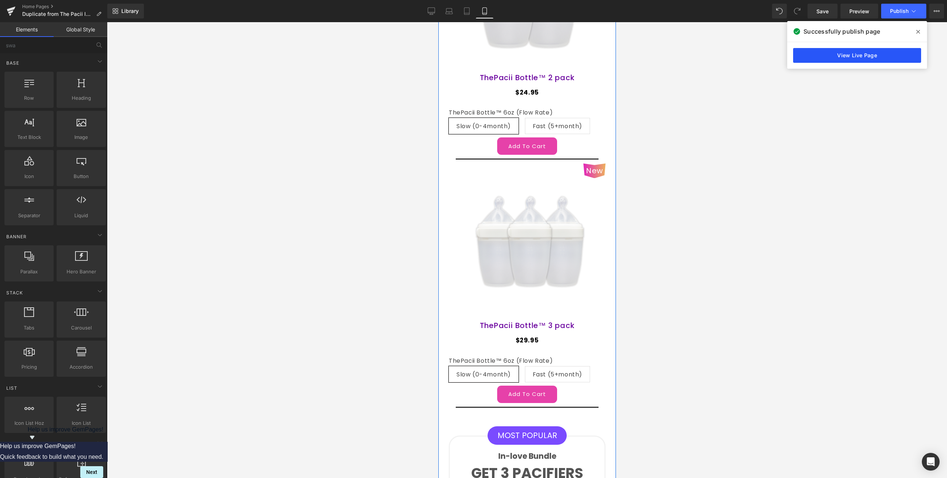
scroll to position [2076, 0]
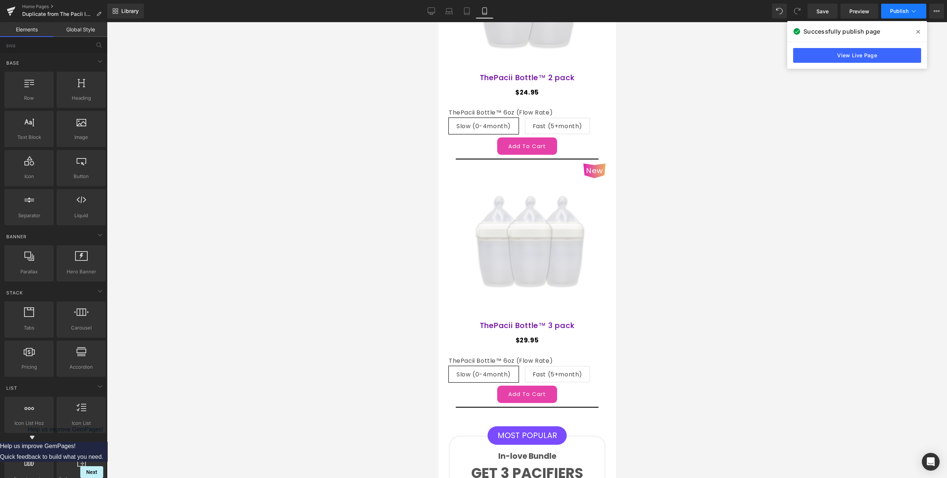
click at [901, 11] on span "Publish" at bounding box center [899, 11] width 18 height 6
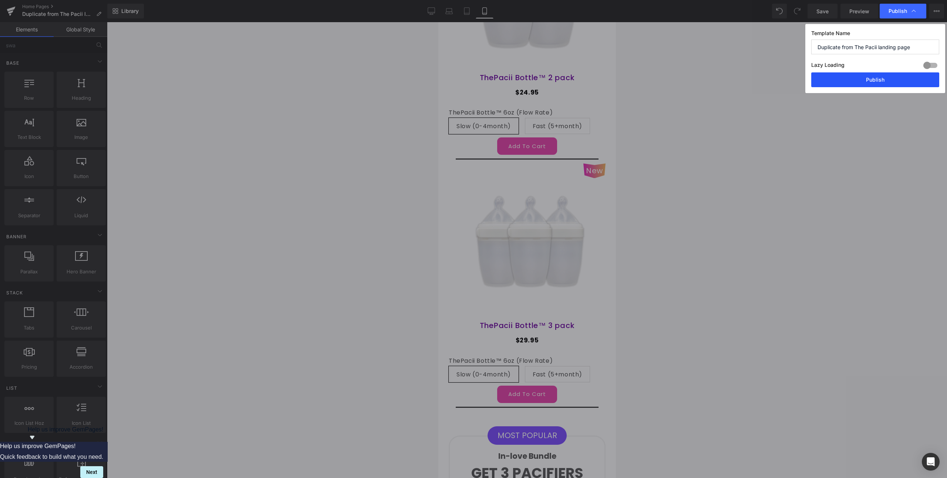
click at [882, 81] on button "Publish" at bounding box center [875, 79] width 128 height 15
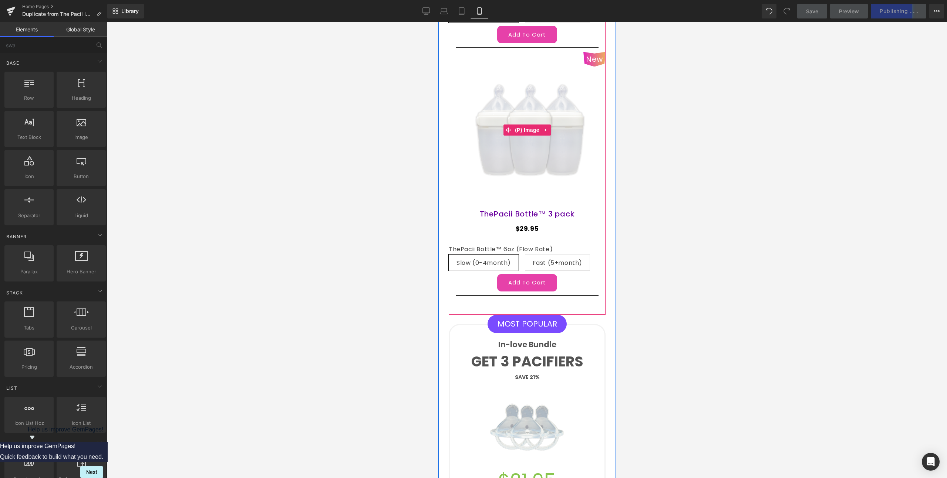
scroll to position [2188, 0]
click at [528, 248] on span "(P) Swatches" at bounding box center [526, 253] width 37 height 11
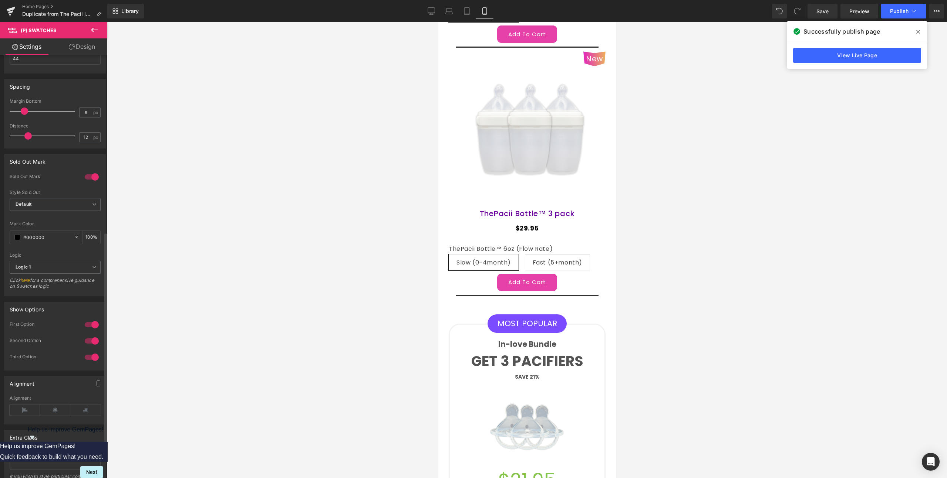
scroll to position [338, 0]
click at [48, 410] on icon at bounding box center [55, 408] width 30 height 11
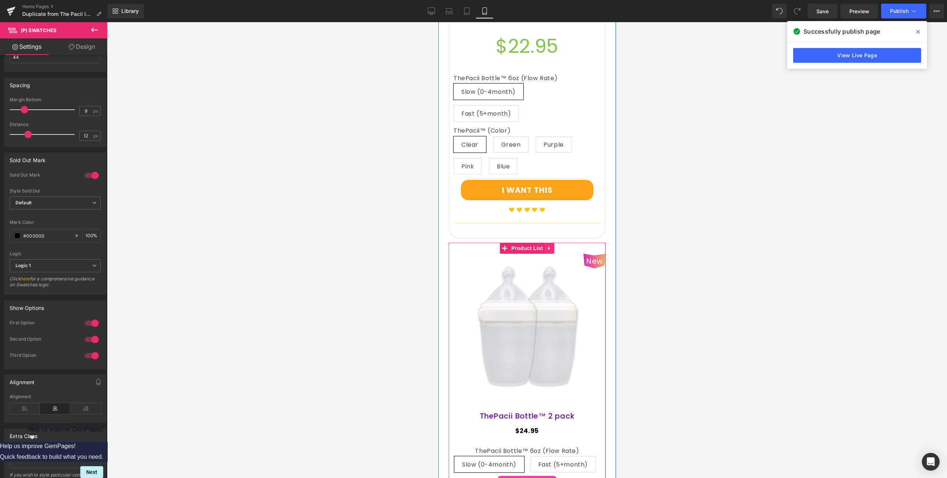
scroll to position [1725, 0]
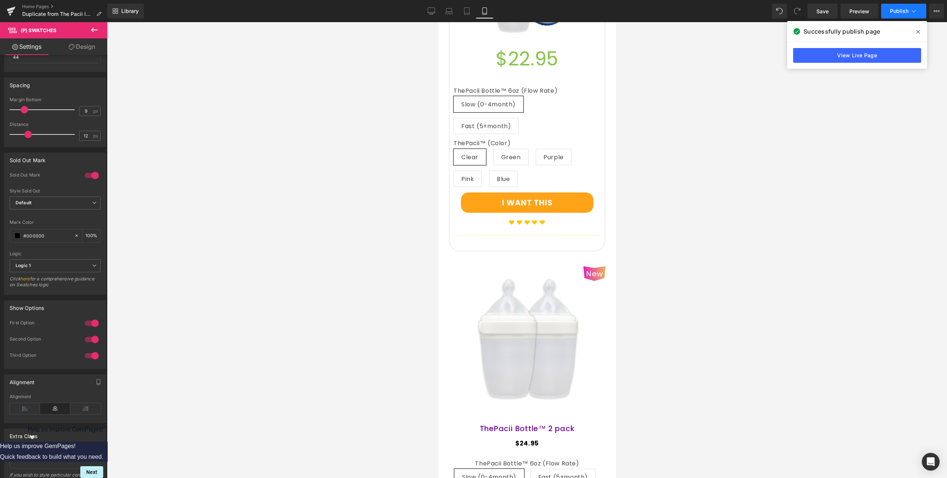
click at [896, 7] on button "Publish" at bounding box center [903, 11] width 45 height 15
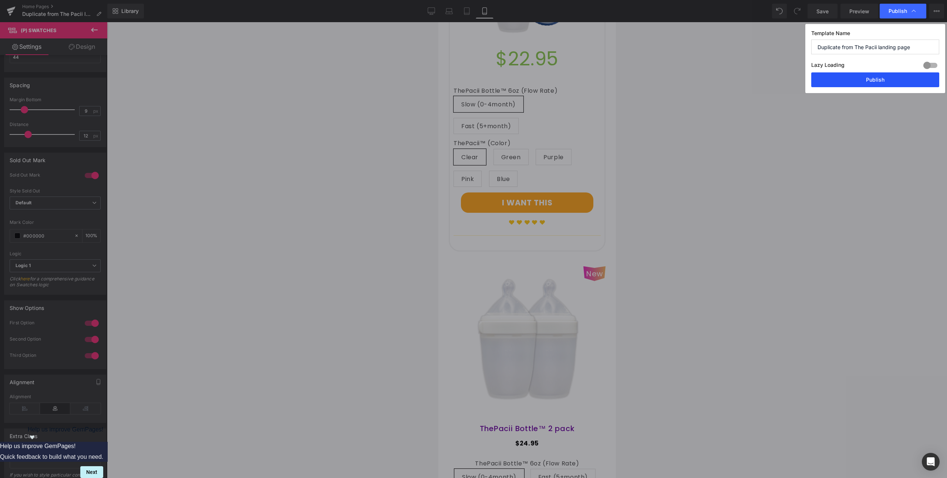
click at [849, 80] on button "Publish" at bounding box center [875, 79] width 128 height 15
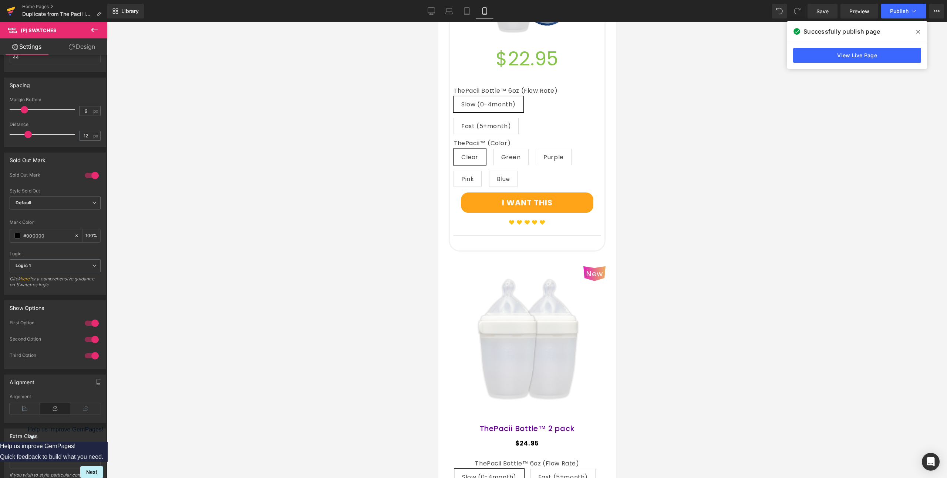
click at [14, 12] on icon at bounding box center [11, 11] width 9 height 18
